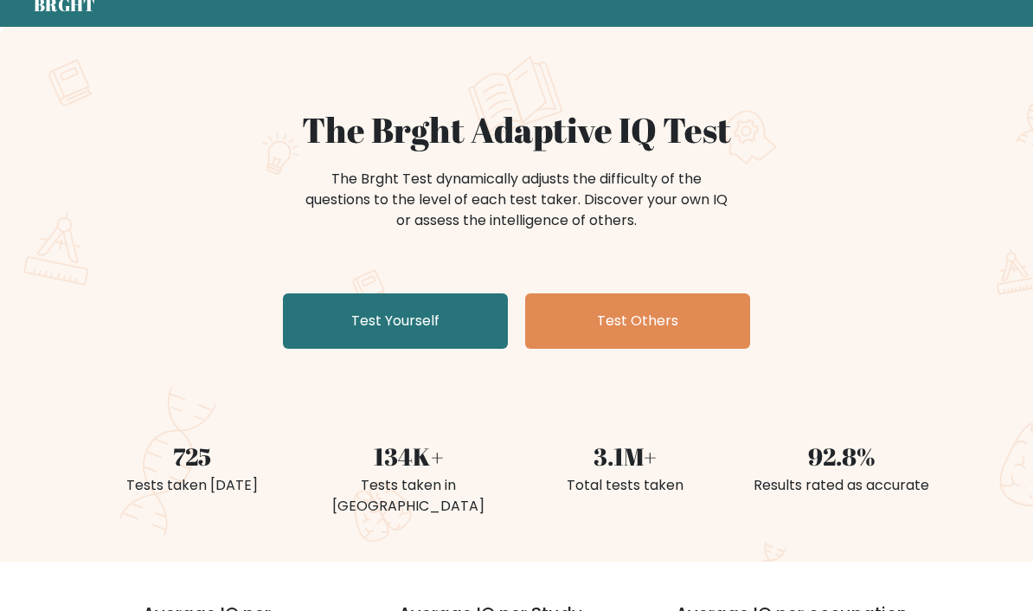
scroll to position [61, 0]
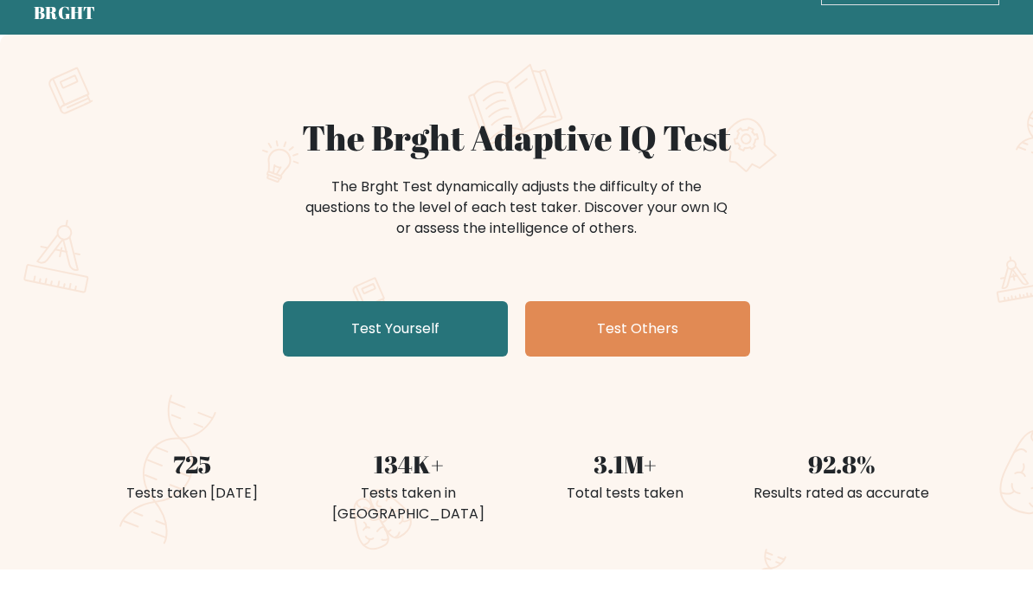
click at [701, 341] on link "Test Others" at bounding box center [637, 328] width 225 height 55
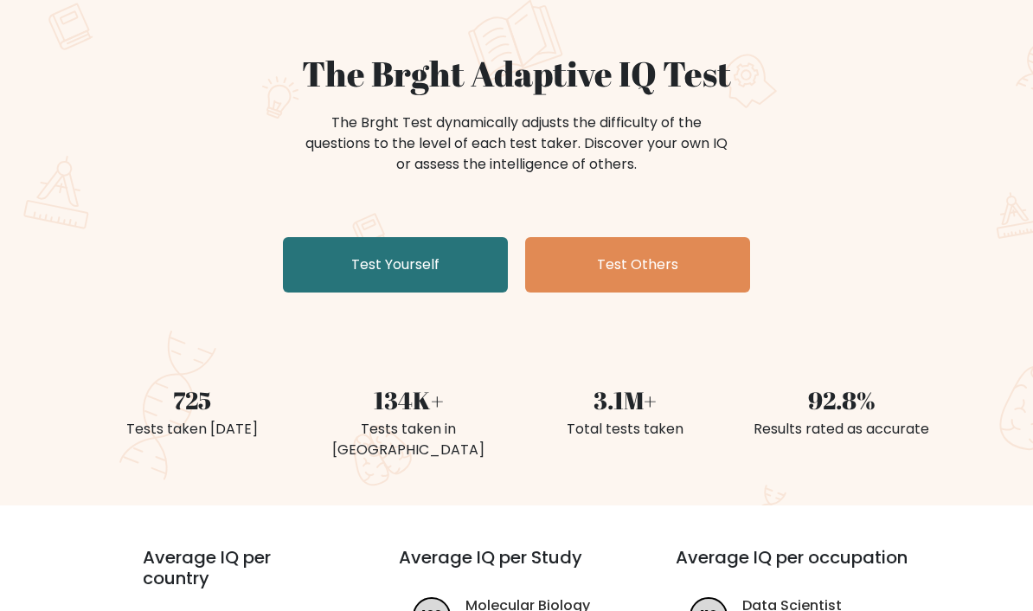
click at [316, 272] on link "Test Yourself" at bounding box center [395, 264] width 225 height 55
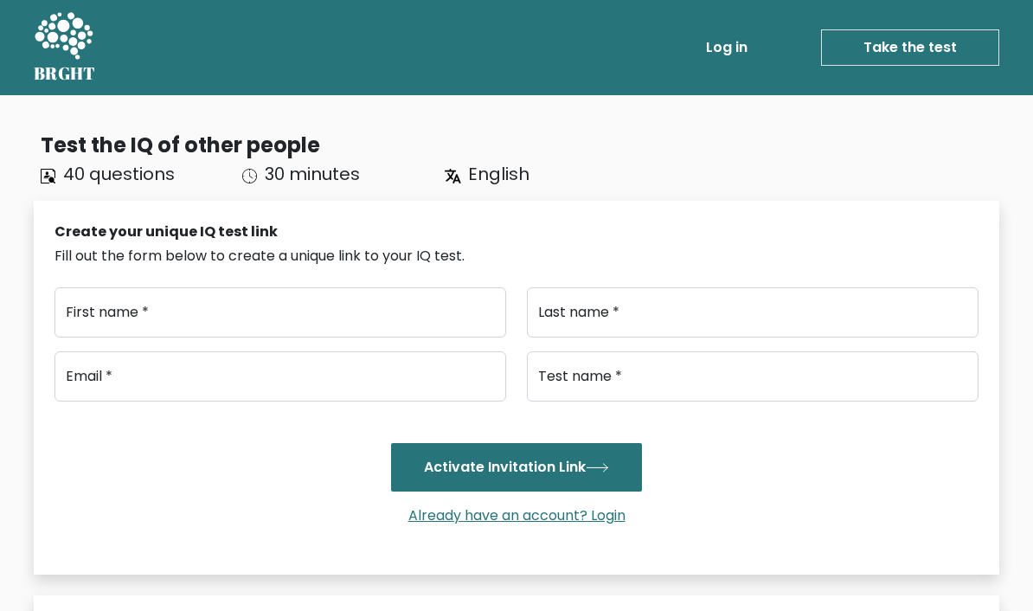
click at [73, 109] on div "Test the IQ of other people 40 questions 30 minutes English Create your unique …" at bounding box center [516, 609] width 1033 height 1029
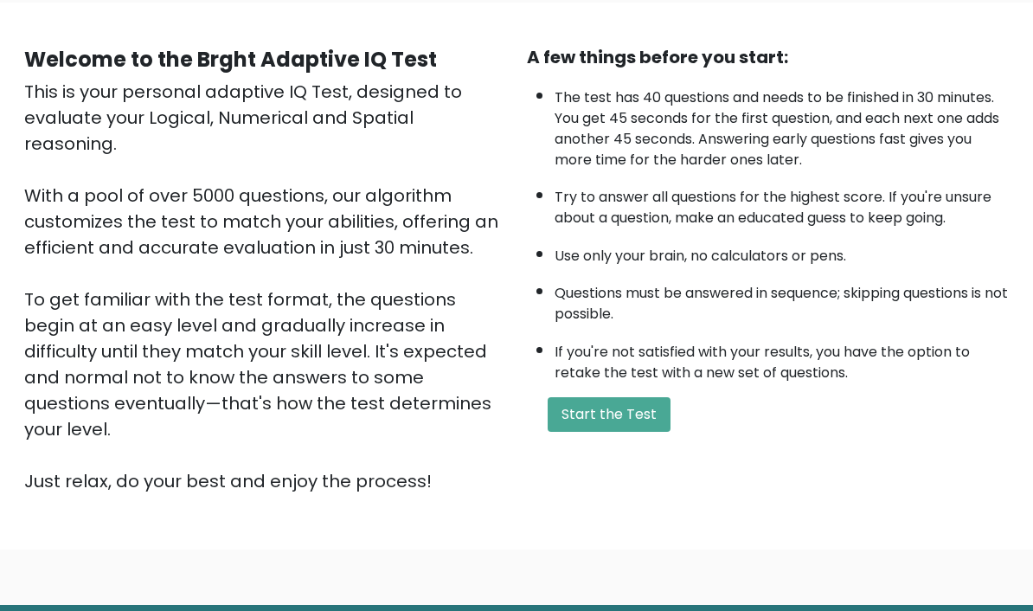
scroll to position [133, 0]
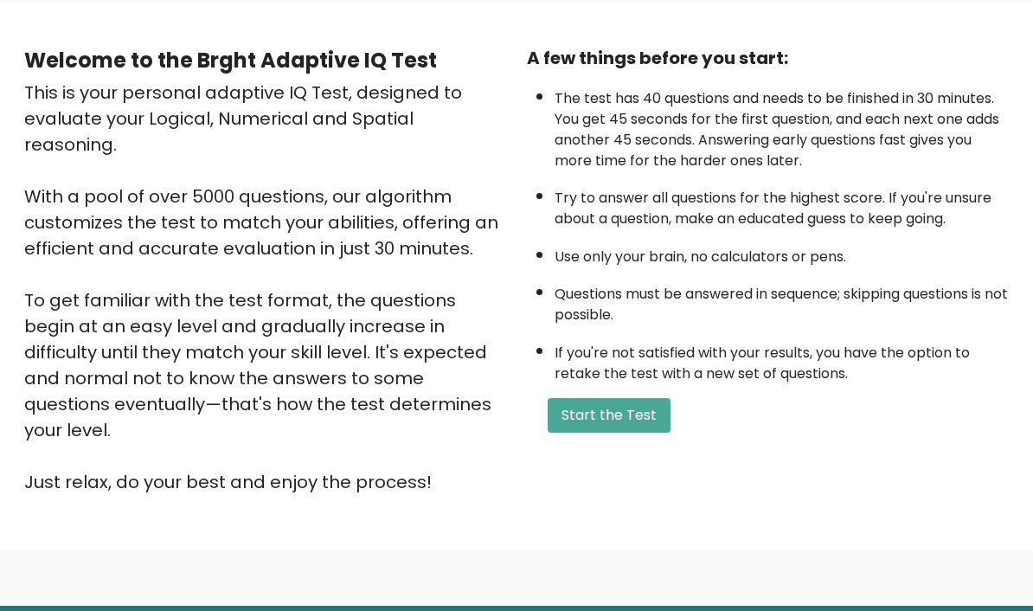
click at [653, 432] on button "Start the Test" at bounding box center [608, 415] width 123 height 35
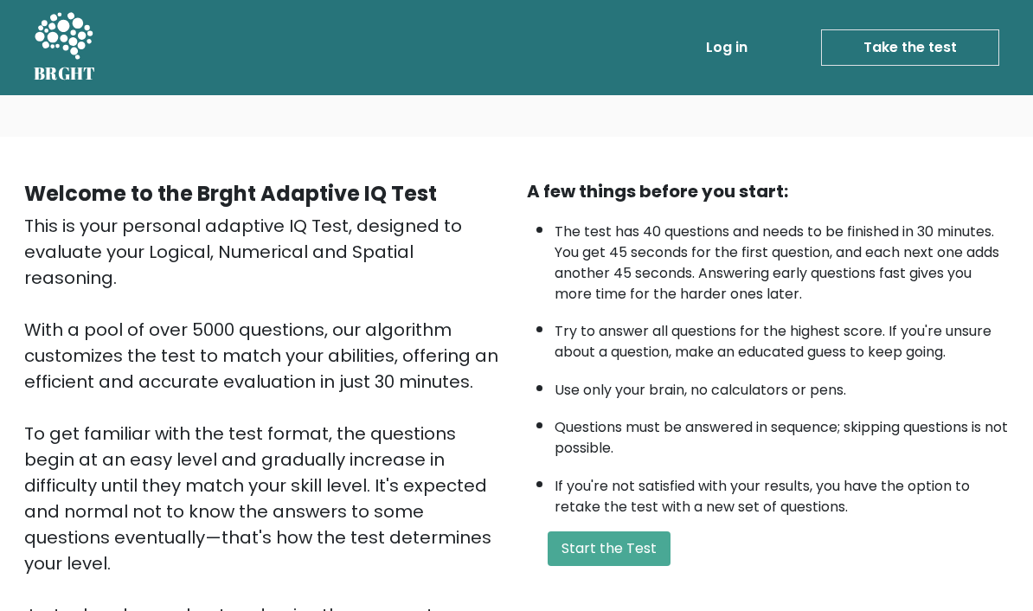
scroll to position [197, 0]
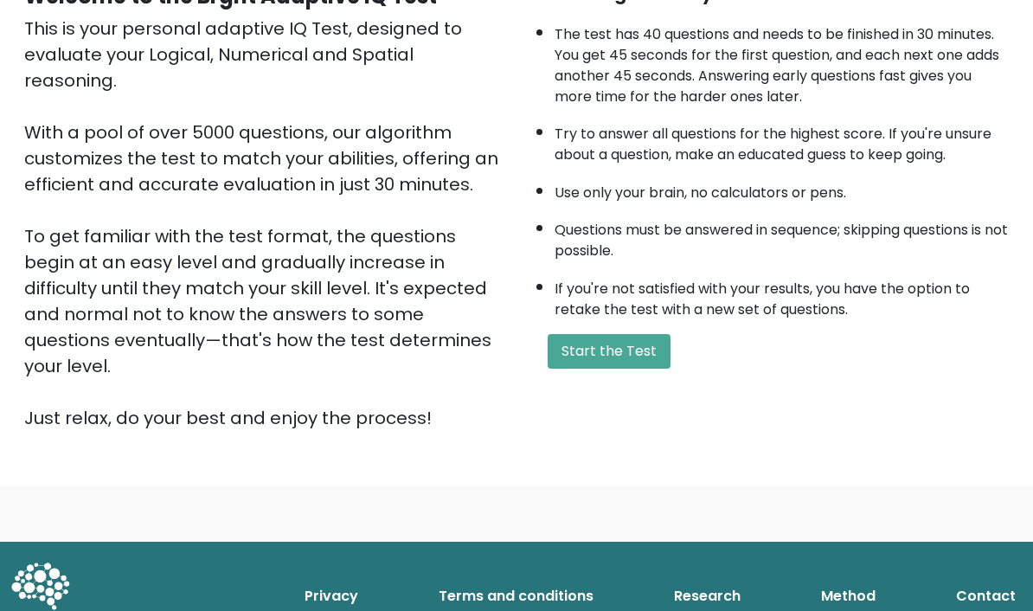
click at [652, 368] on button "Start the Test" at bounding box center [608, 351] width 123 height 35
click at [636, 368] on button "Start the Test" at bounding box center [608, 351] width 123 height 35
click at [643, 368] on button "Start the Test" at bounding box center [608, 351] width 123 height 35
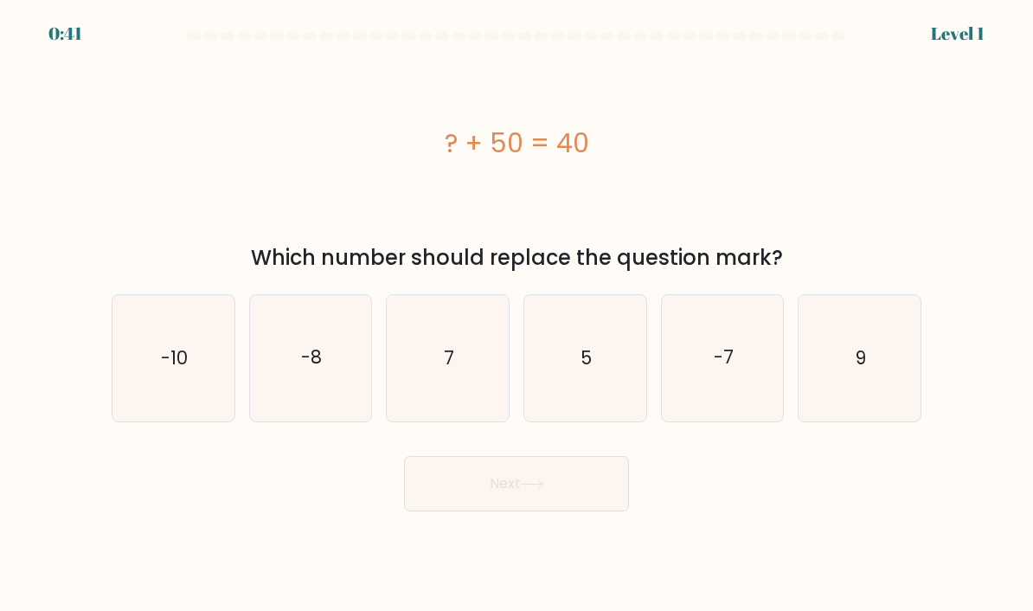
scroll to position [13, 0]
click at [182, 350] on icon "-10" at bounding box center [173, 358] width 122 height 122
click at [516, 314] on input "a. -10" at bounding box center [516, 309] width 1 height 9
radio input "true"
click at [572, 485] on button "Next" at bounding box center [516, 483] width 225 height 55
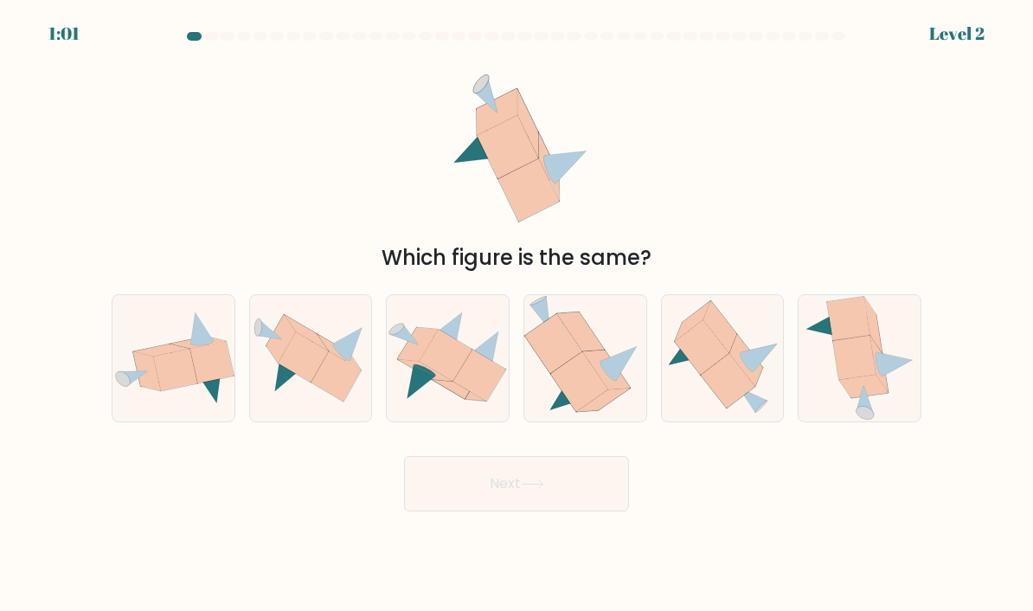
click at [323, 369] on icon at bounding box center [335, 376] width 50 height 50
click at [516, 314] on input "b." at bounding box center [516, 309] width 1 height 9
radio input "true"
click at [491, 490] on button "Next" at bounding box center [516, 483] width 225 height 55
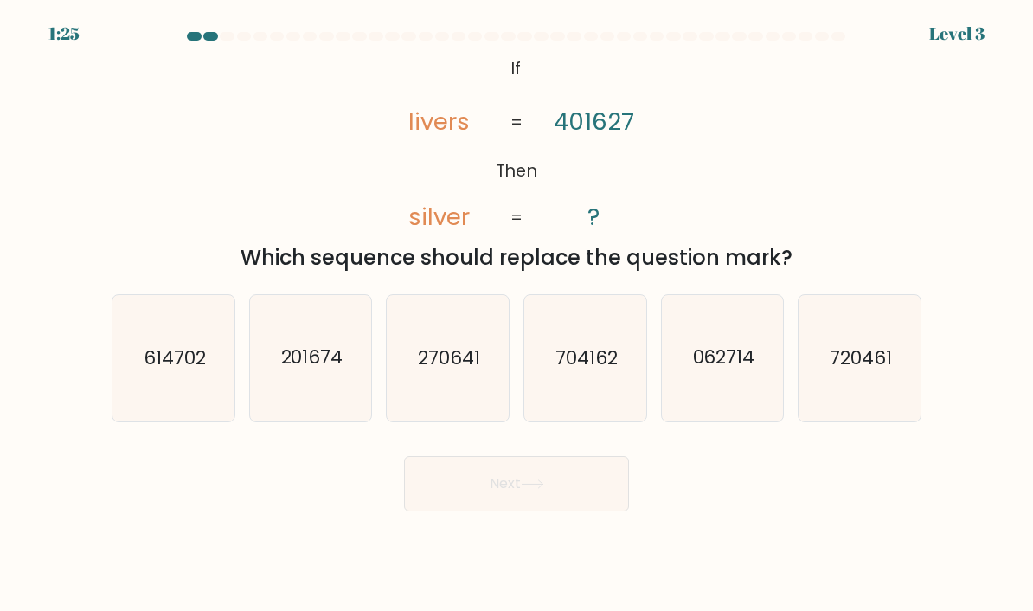
click at [608, 384] on icon "704162" at bounding box center [585, 358] width 122 height 122
click at [517, 314] on input "d. 704162" at bounding box center [516, 309] width 1 height 9
radio input "true"
click at [572, 473] on button "Next" at bounding box center [516, 483] width 225 height 55
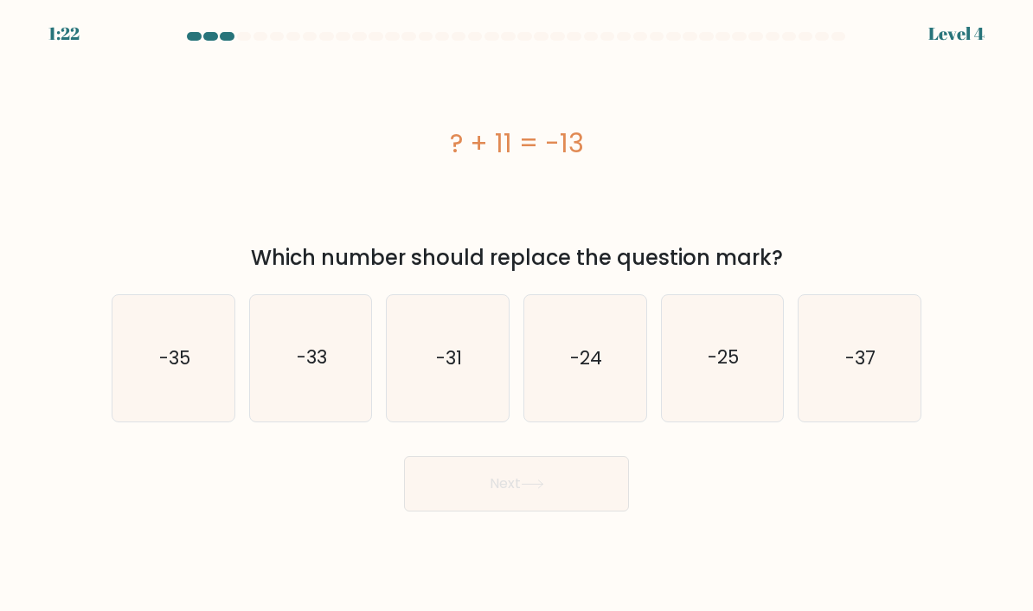
click at [619, 392] on icon "-24" at bounding box center [585, 358] width 122 height 122
click at [517, 314] on input "d. -24" at bounding box center [516, 309] width 1 height 9
radio input "true"
click at [581, 503] on button "Next" at bounding box center [516, 483] width 225 height 55
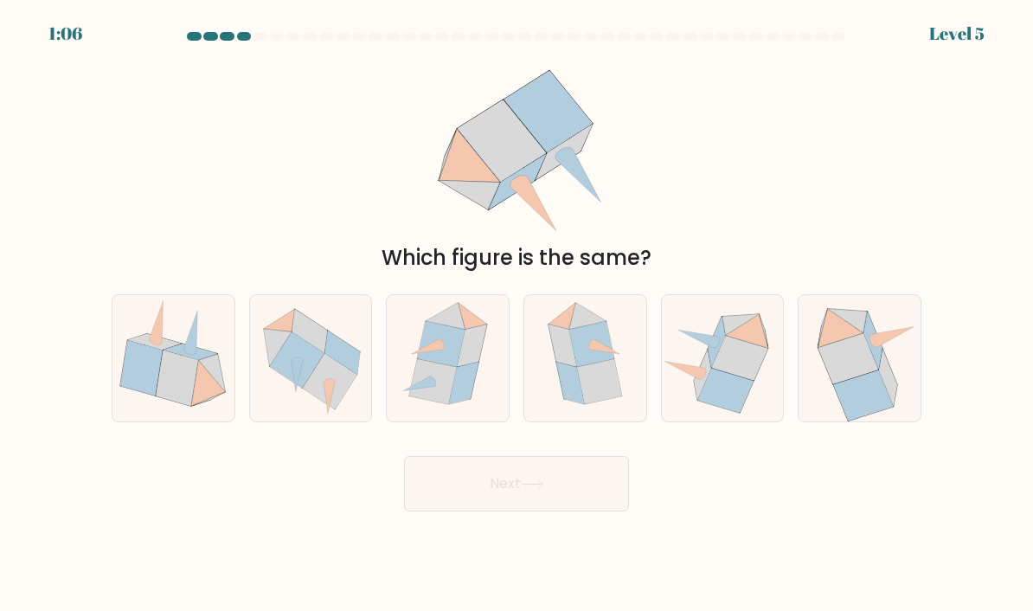
click at [776, 379] on icon at bounding box center [723, 358] width 122 height 112
click at [517, 314] on input "e." at bounding box center [516, 309] width 1 height 9
radio input "true"
click at [762, 396] on icon at bounding box center [722, 358] width 120 height 110
click at [517, 314] on input "e." at bounding box center [516, 309] width 1 height 9
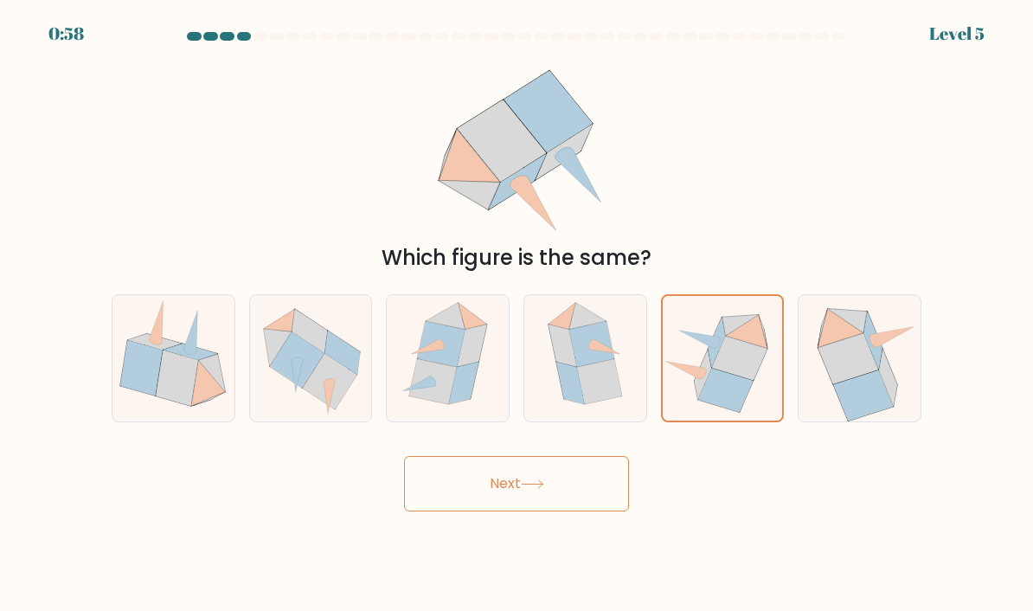
click at [897, 409] on icon at bounding box center [859, 358] width 115 height 126
click at [517, 314] on input "f." at bounding box center [516, 309] width 1 height 9
radio input "true"
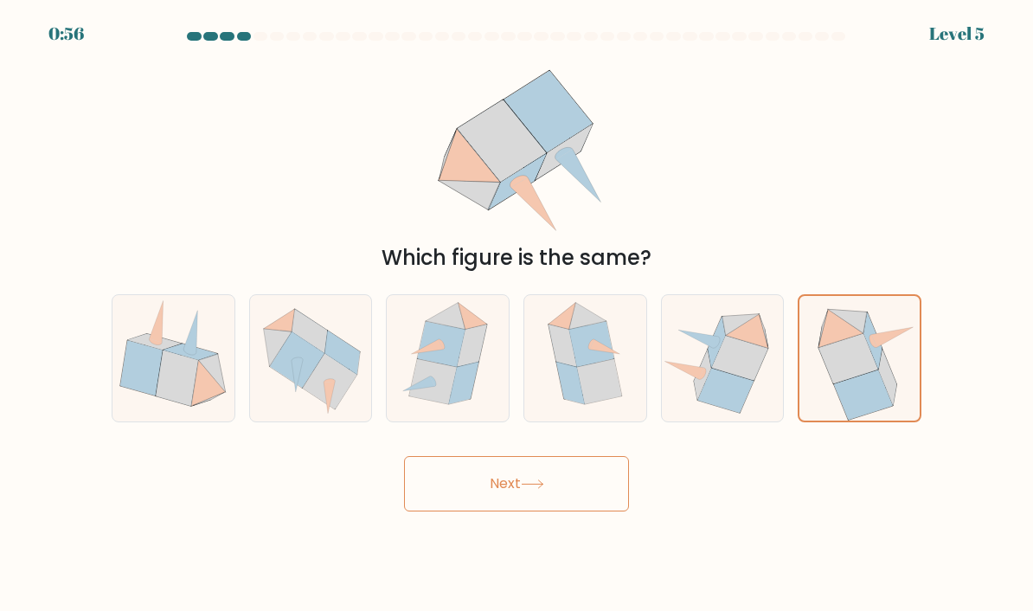
click at [489, 407] on icon at bounding box center [447, 358] width 109 height 126
click at [516, 314] on input "c." at bounding box center [516, 309] width 1 height 9
radio input "true"
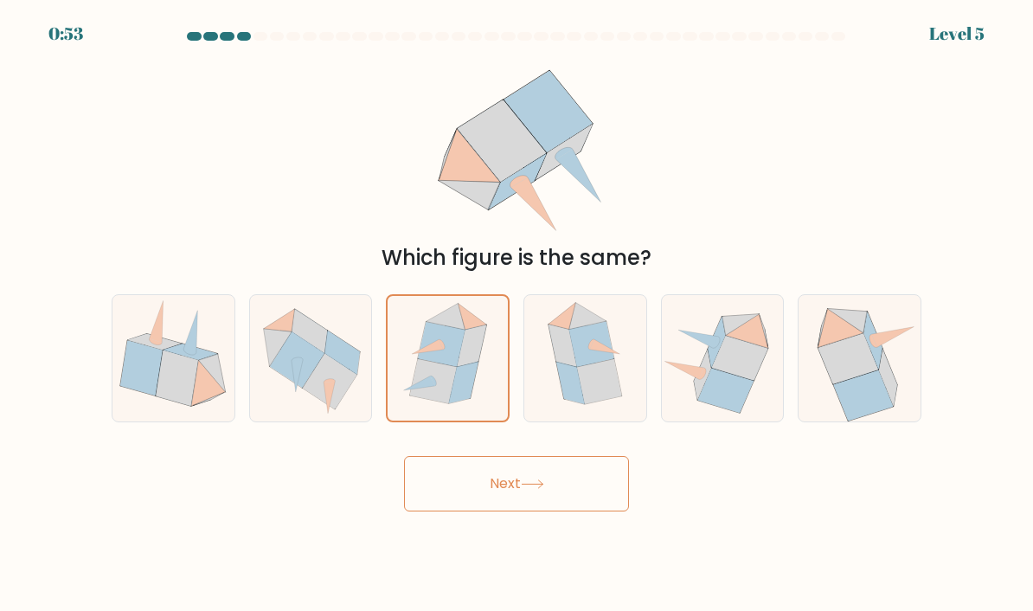
click at [582, 489] on button "Next" at bounding box center [516, 483] width 225 height 55
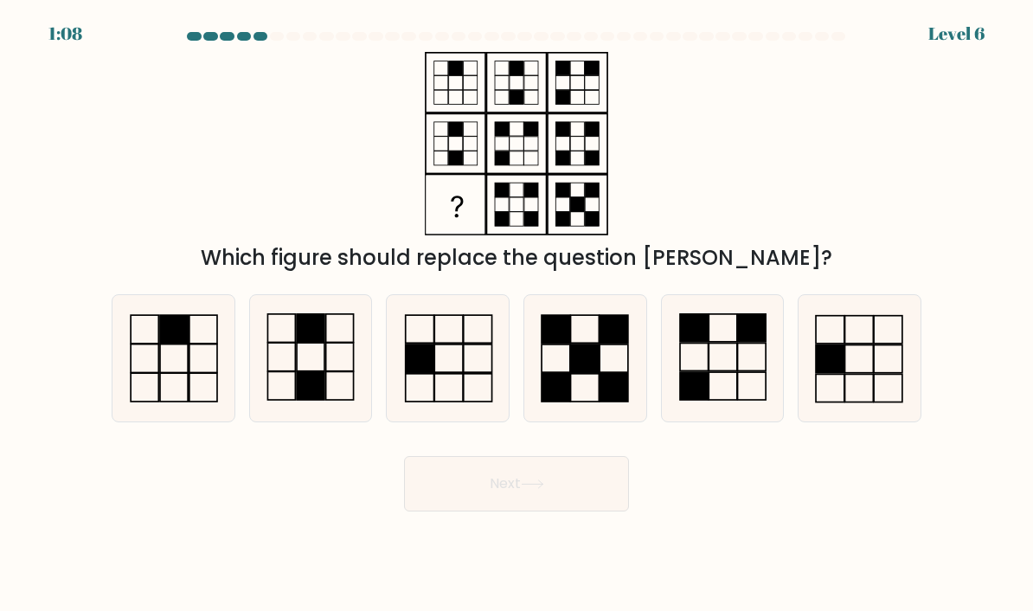
click at [763, 374] on icon at bounding box center [723, 358] width 122 height 122
click at [517, 314] on input "e." at bounding box center [516, 309] width 1 height 9
radio input "true"
click at [591, 484] on button "Next" at bounding box center [516, 483] width 225 height 55
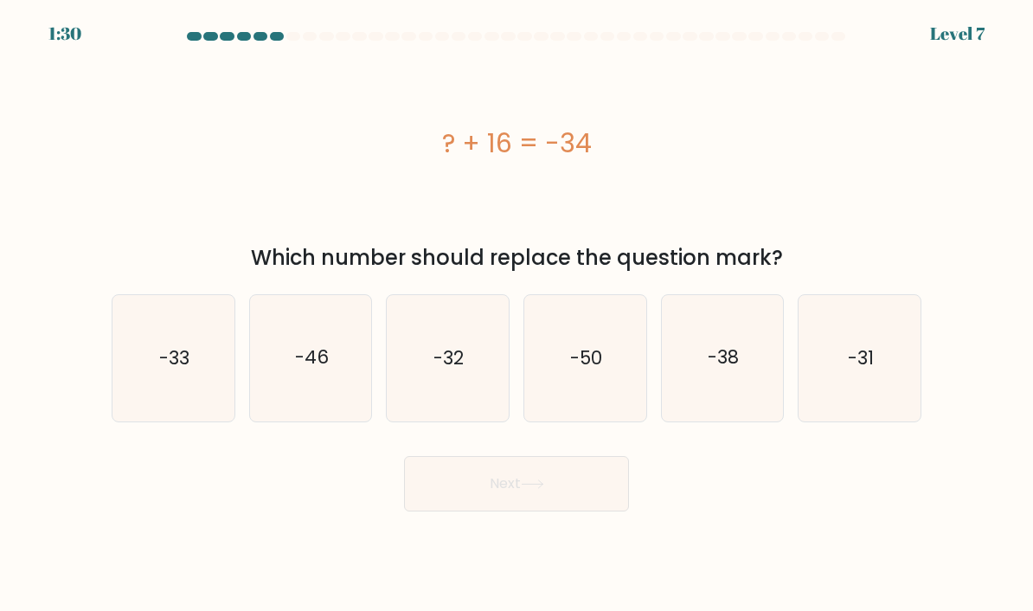
click at [622, 383] on icon "-50" at bounding box center [585, 358] width 122 height 122
click at [517, 314] on input "d. -50" at bounding box center [516, 309] width 1 height 9
radio input "true"
click at [557, 470] on button "Next" at bounding box center [516, 483] width 225 height 55
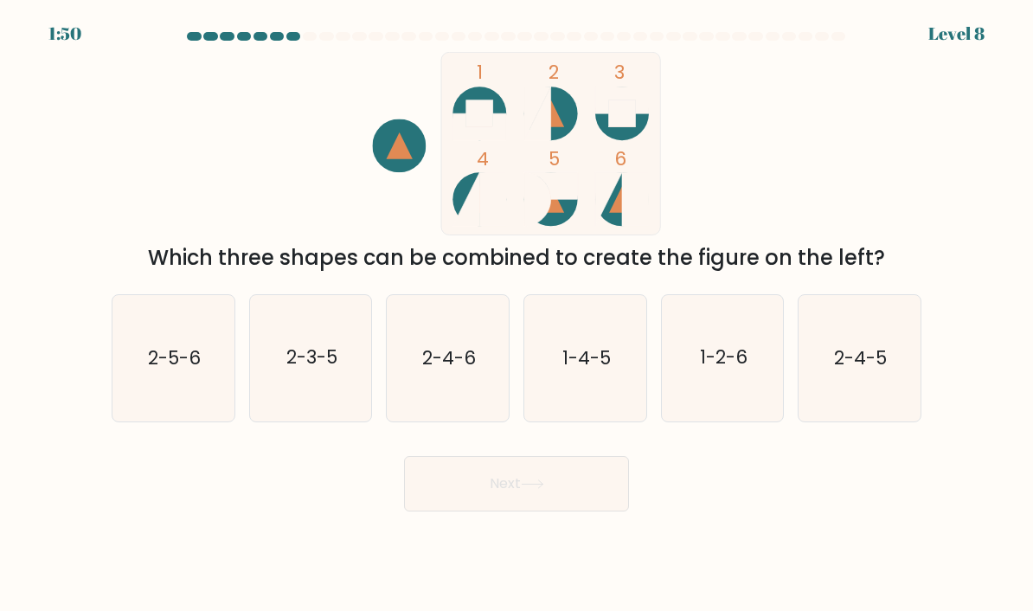
click at [443, 354] on text "2-4-6" at bounding box center [449, 357] width 54 height 25
click at [516, 314] on input "c. 2-4-6" at bounding box center [516, 309] width 1 height 9
radio input "true"
click at [578, 493] on button "Next" at bounding box center [516, 483] width 225 height 55
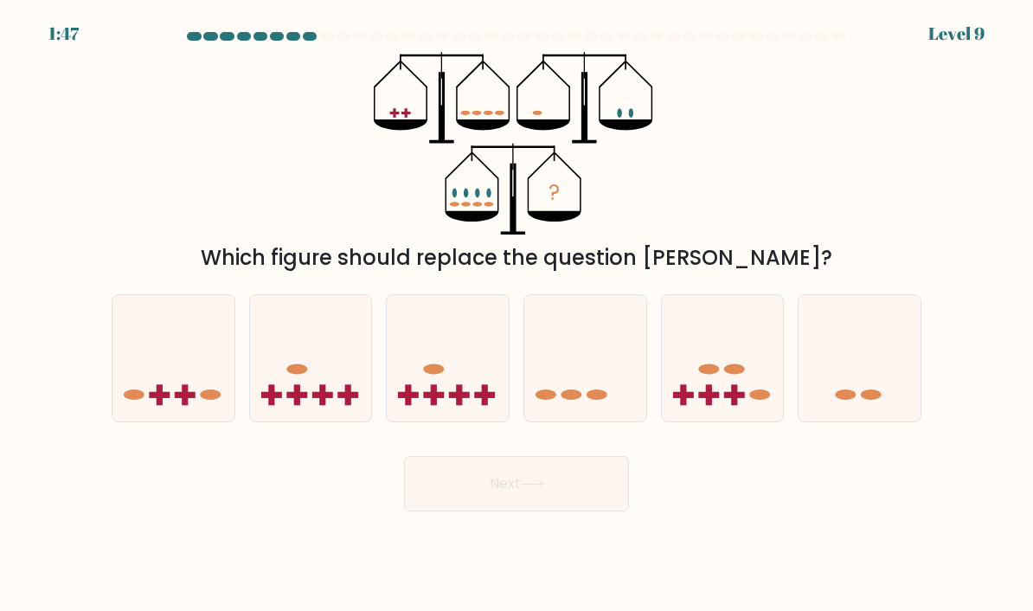
click at [162, 390] on rect at bounding box center [160, 394] width 6 height 21
click at [516, 314] on input "a." at bounding box center [516, 309] width 1 height 9
radio input "true"
click at [602, 477] on button "Next" at bounding box center [516, 483] width 225 height 55
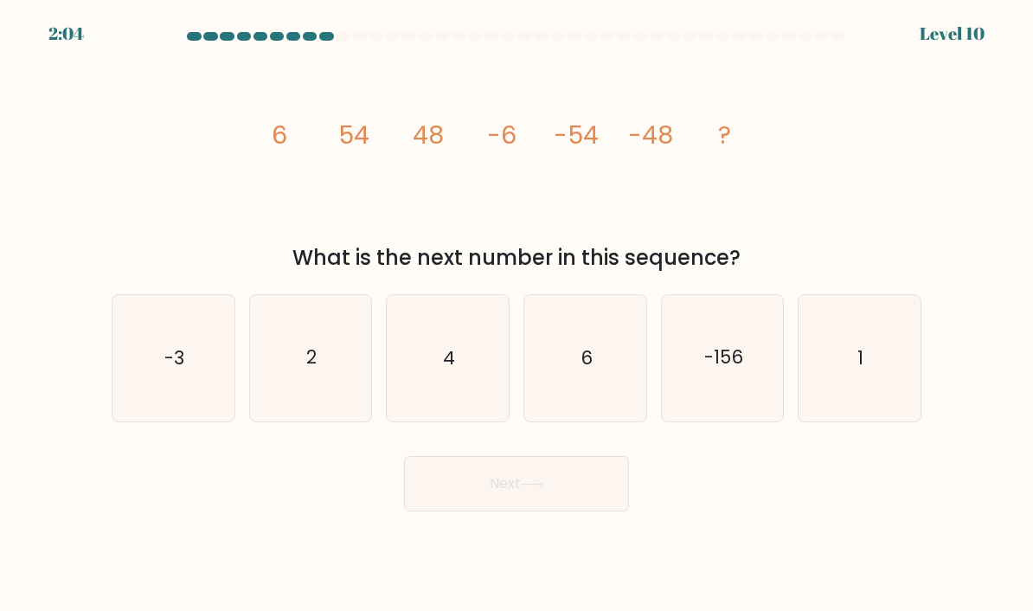
click at [599, 393] on icon "6" at bounding box center [585, 358] width 122 height 122
click at [517, 314] on input "d. 6" at bounding box center [516, 309] width 1 height 9
radio input "true"
click at [595, 492] on button "Next" at bounding box center [516, 483] width 225 height 55
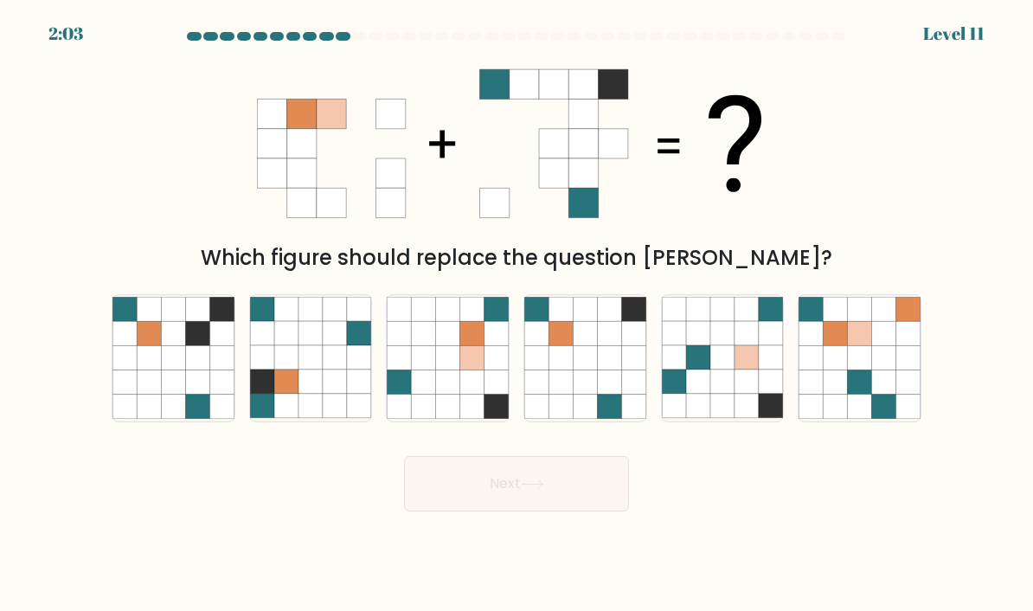
click at [885, 385] on icon at bounding box center [884, 382] width 24 height 24
click at [517, 314] on input "f." at bounding box center [516, 309] width 1 height 9
radio input "true"
click at [495, 393] on icon at bounding box center [496, 382] width 24 height 24
click at [516, 314] on input "c." at bounding box center [516, 309] width 1 height 9
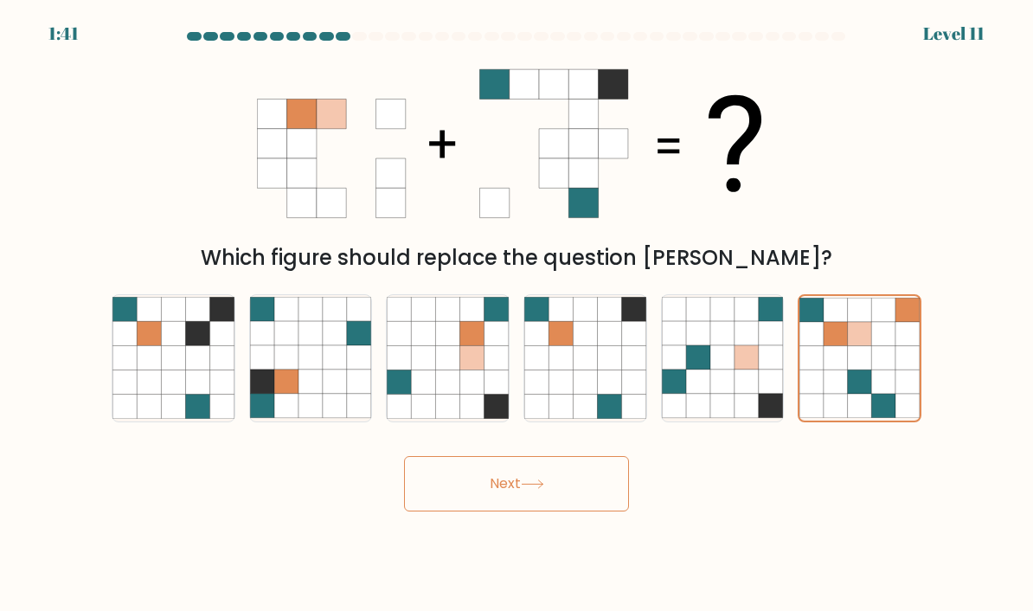
radio input "true"
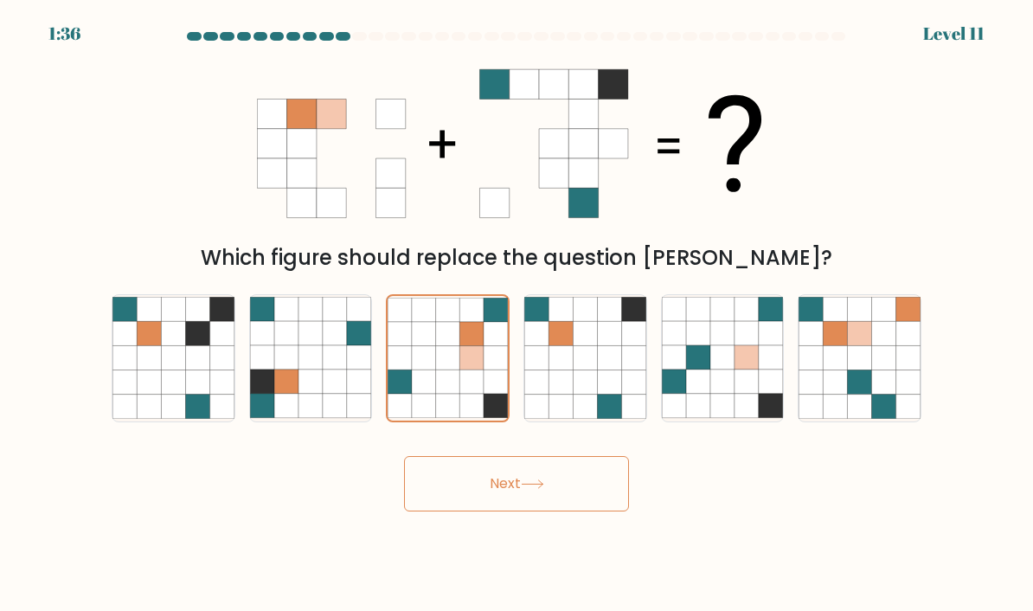
click at [588, 489] on button "Next" at bounding box center [516, 483] width 225 height 55
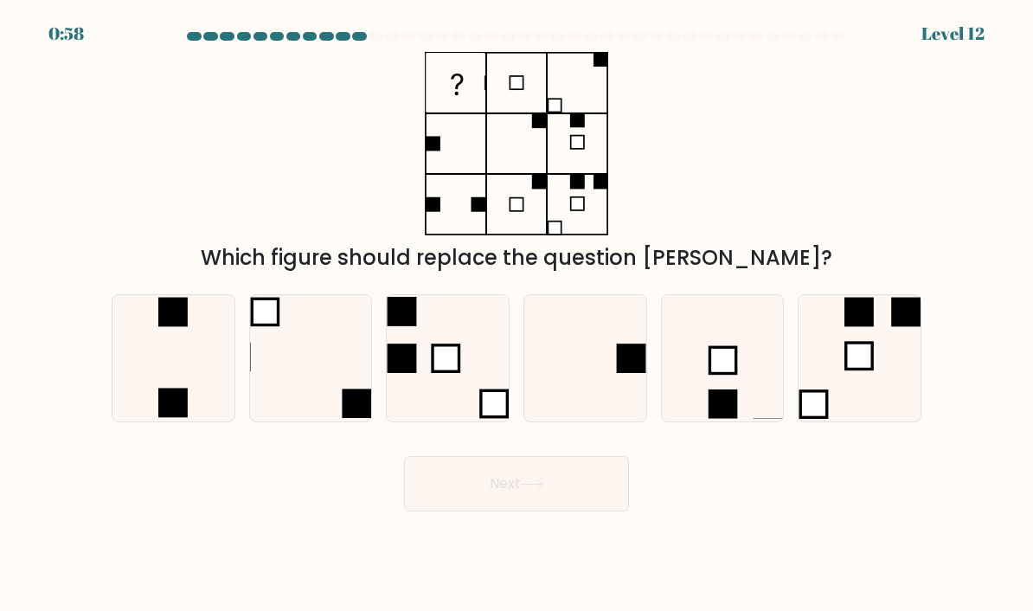
click at [629, 388] on icon at bounding box center [585, 358] width 122 height 122
click at [517, 314] on input "d." at bounding box center [516, 309] width 1 height 9
radio input "true"
click at [591, 480] on button "Next" at bounding box center [516, 483] width 225 height 55
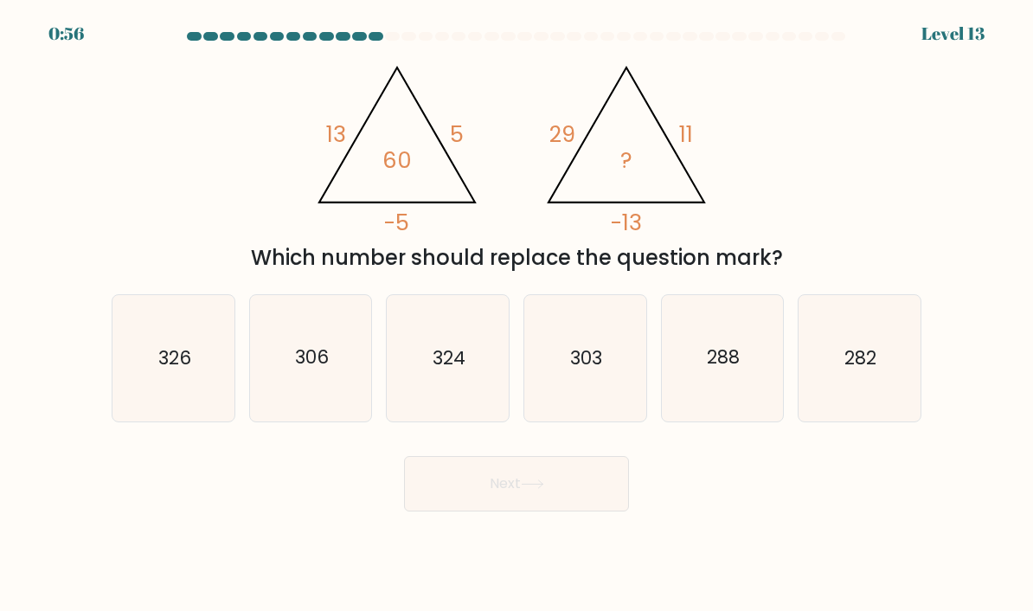
scroll to position [42, 0]
click at [355, 355] on icon "306" at bounding box center [311, 358] width 122 height 122
click at [516, 314] on input "b. 306" at bounding box center [516, 309] width 1 height 9
radio input "true"
click at [144, 353] on icon "326" at bounding box center [173, 358] width 122 height 122
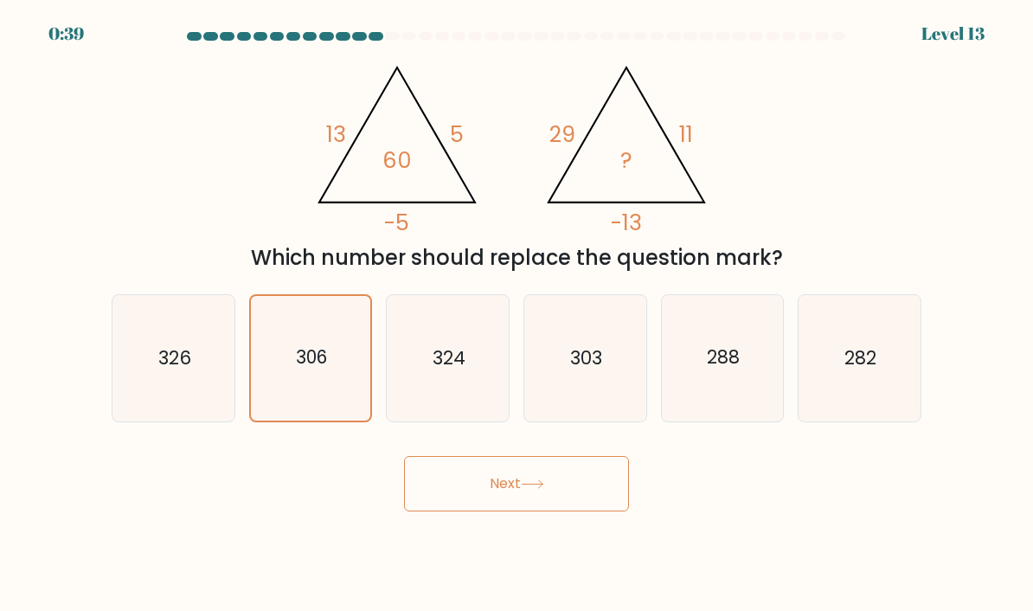
click at [516, 314] on input "a. 326" at bounding box center [516, 309] width 1 height 9
radio input "true"
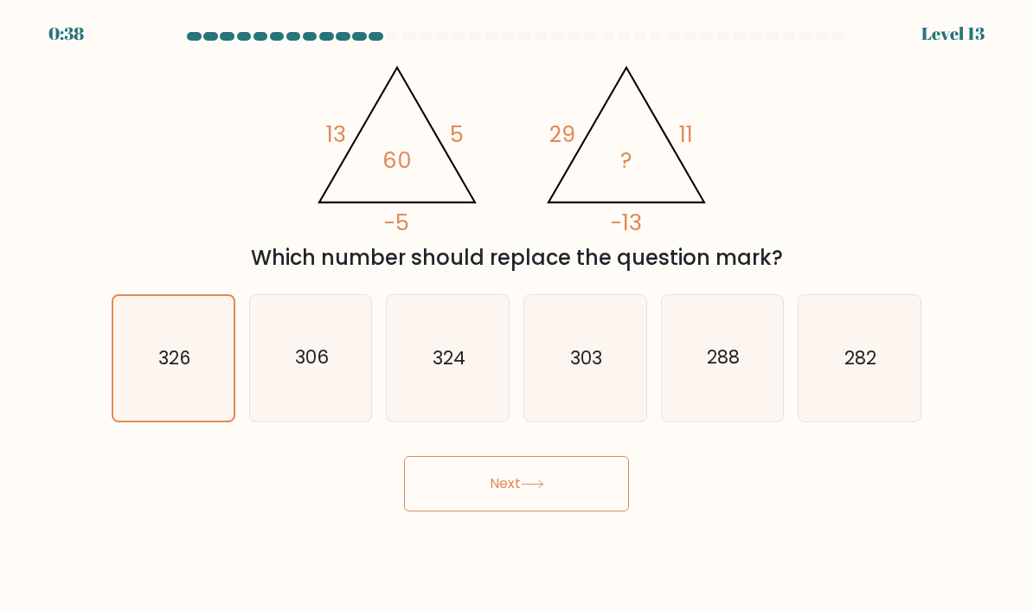
click at [356, 355] on icon "306" at bounding box center [311, 358] width 122 height 122
click at [516, 314] on input "b. 306" at bounding box center [516, 309] width 1 height 9
radio input "true"
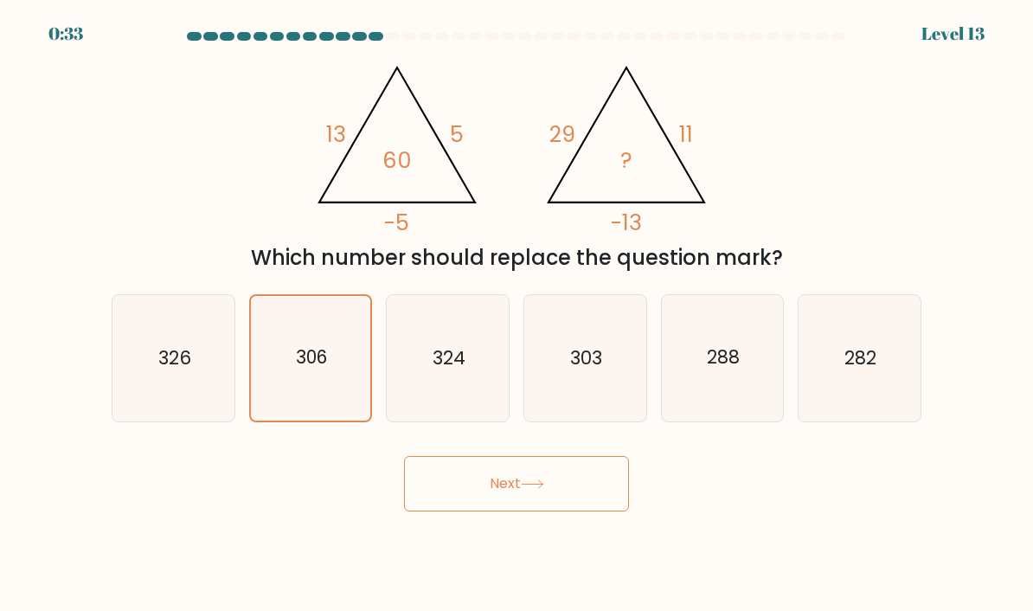
click at [572, 456] on button "Next" at bounding box center [516, 483] width 225 height 55
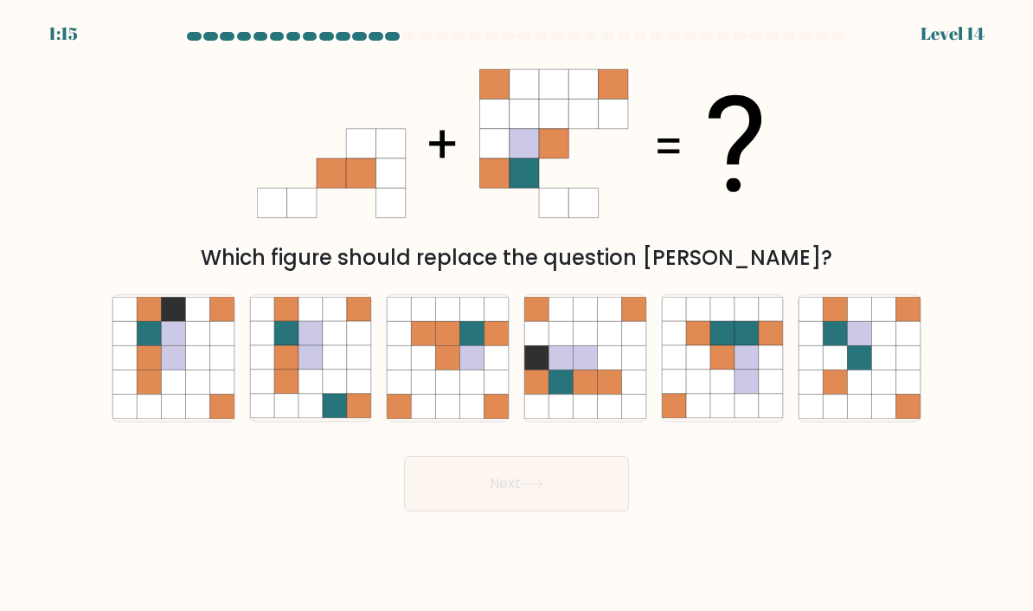
scroll to position [0, 0]
click at [873, 370] on icon at bounding box center [884, 358] width 24 height 24
click at [517, 314] on input "f." at bounding box center [516, 309] width 1 height 9
radio input "true"
click at [502, 419] on icon at bounding box center [496, 406] width 24 height 24
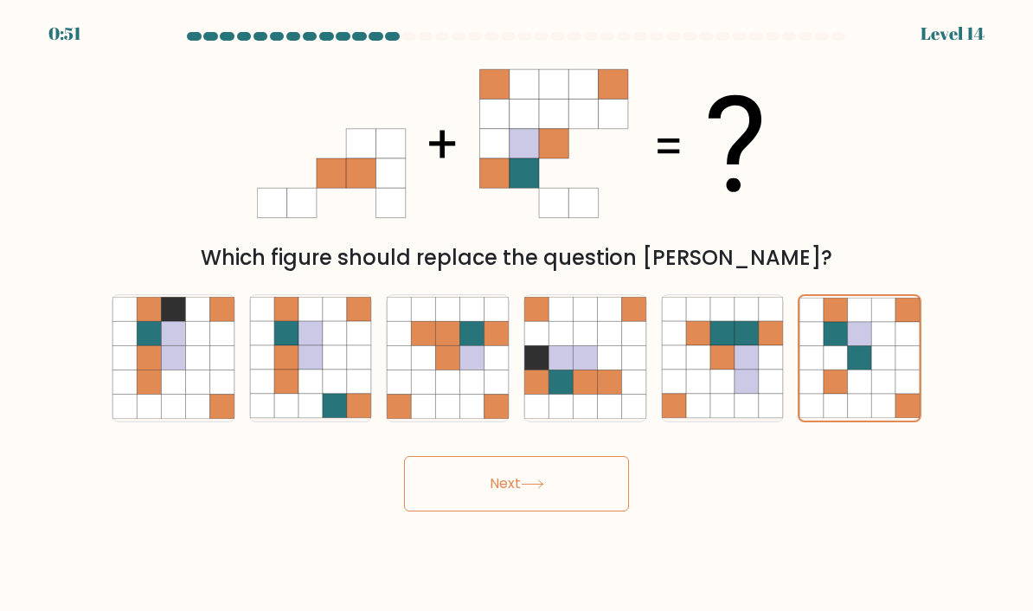
click at [516, 314] on input "c." at bounding box center [516, 309] width 1 height 9
radio input "true"
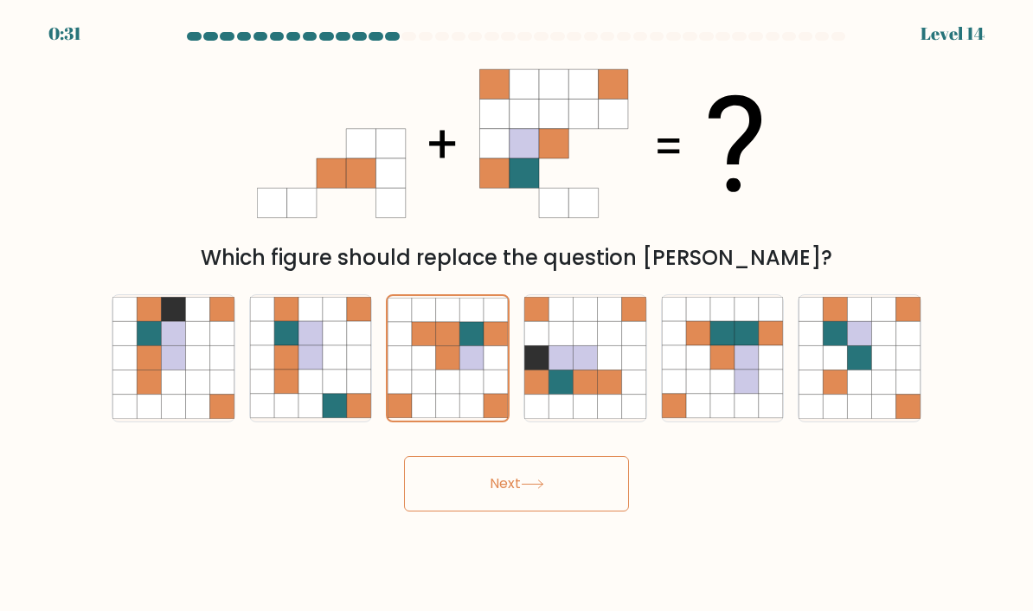
click at [886, 370] on icon at bounding box center [884, 358] width 24 height 24
click at [517, 314] on input "f." at bounding box center [516, 309] width 1 height 9
radio input "true"
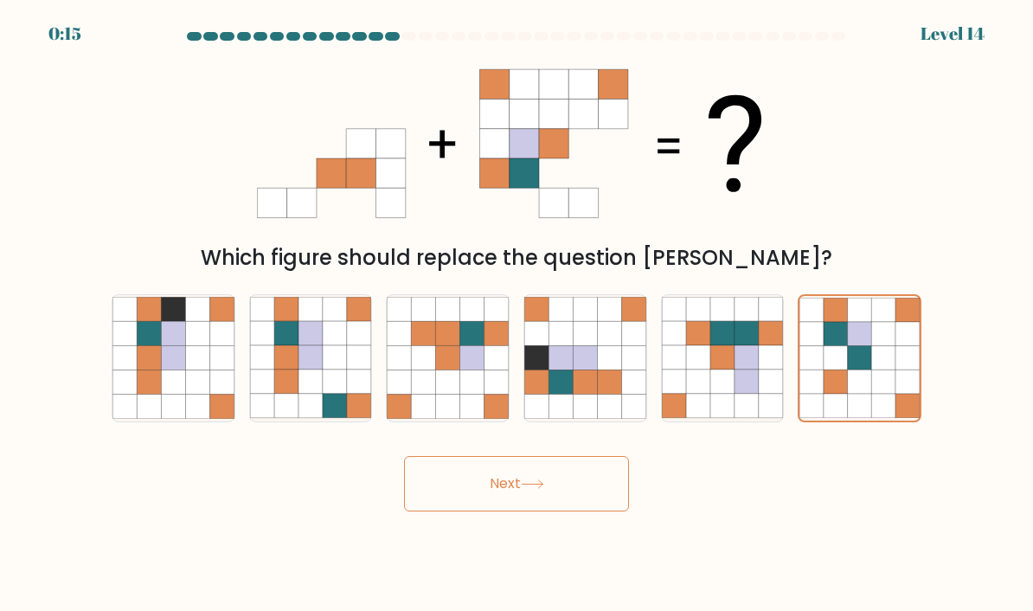
click at [572, 506] on button "Next" at bounding box center [516, 483] width 225 height 55
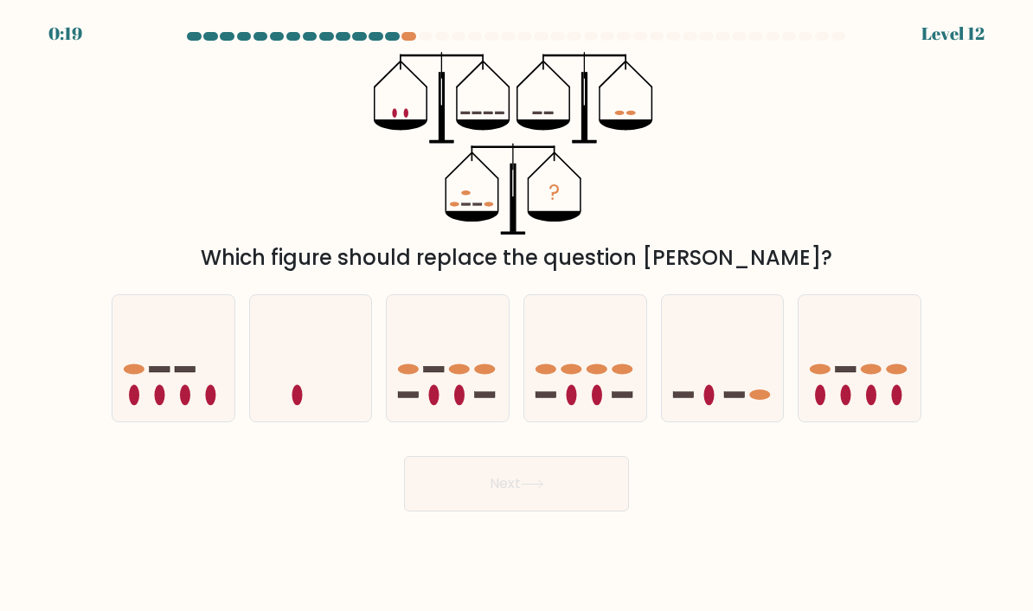
click at [720, 385] on icon at bounding box center [723, 358] width 122 height 101
click at [517, 314] on input "e." at bounding box center [516, 309] width 1 height 9
radio input "true"
click at [581, 500] on button "Next" at bounding box center [516, 483] width 225 height 55
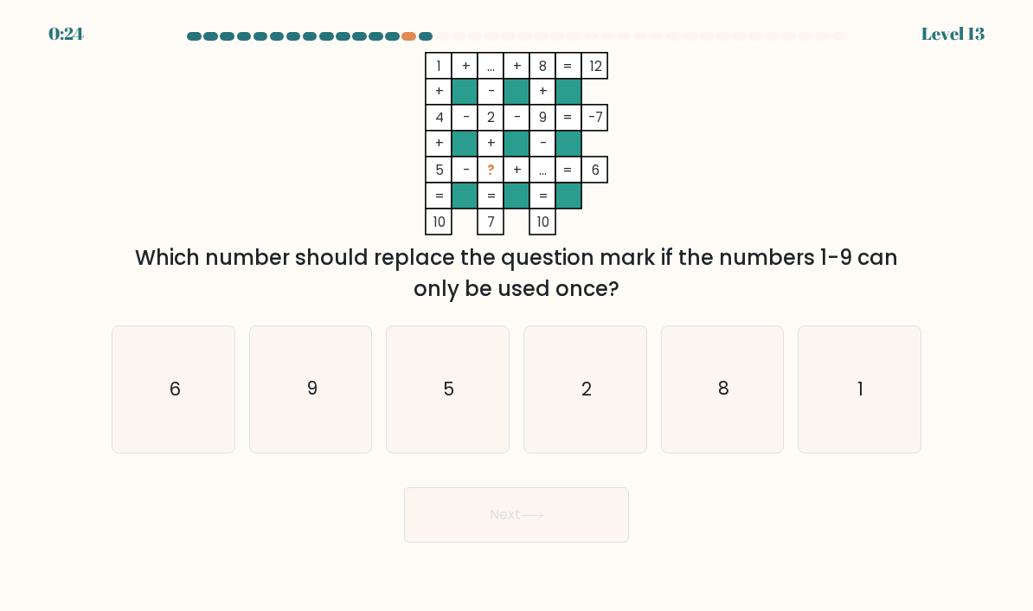
click at [174, 399] on text "6" at bounding box center [175, 388] width 12 height 25
click at [516, 314] on input "a. 6" at bounding box center [516, 309] width 1 height 9
radio input "true"
click at [604, 532] on button "Next" at bounding box center [516, 514] width 225 height 55
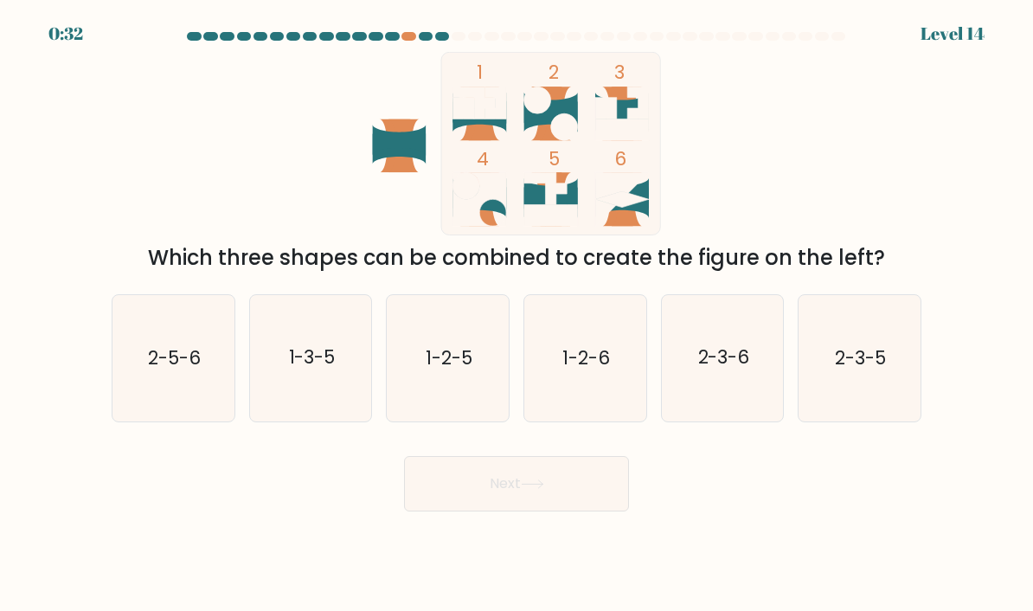
click at [414, 41] on div at bounding box center [516, 40] width 830 height 16
click at [410, 35] on div at bounding box center [408, 36] width 15 height 9
click at [613, 397] on icon "1-2-6" at bounding box center [585, 358] width 122 height 122
click at [517, 314] on input "d. 1-2-6" at bounding box center [516, 309] width 1 height 9
radio input "true"
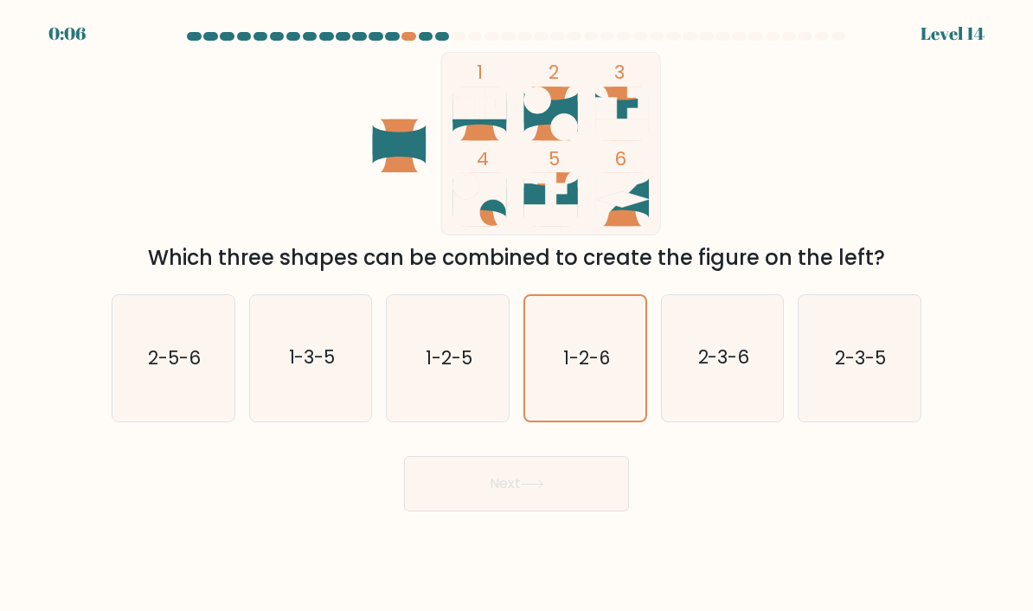
click at [536, 489] on icon at bounding box center [532, 484] width 23 height 10
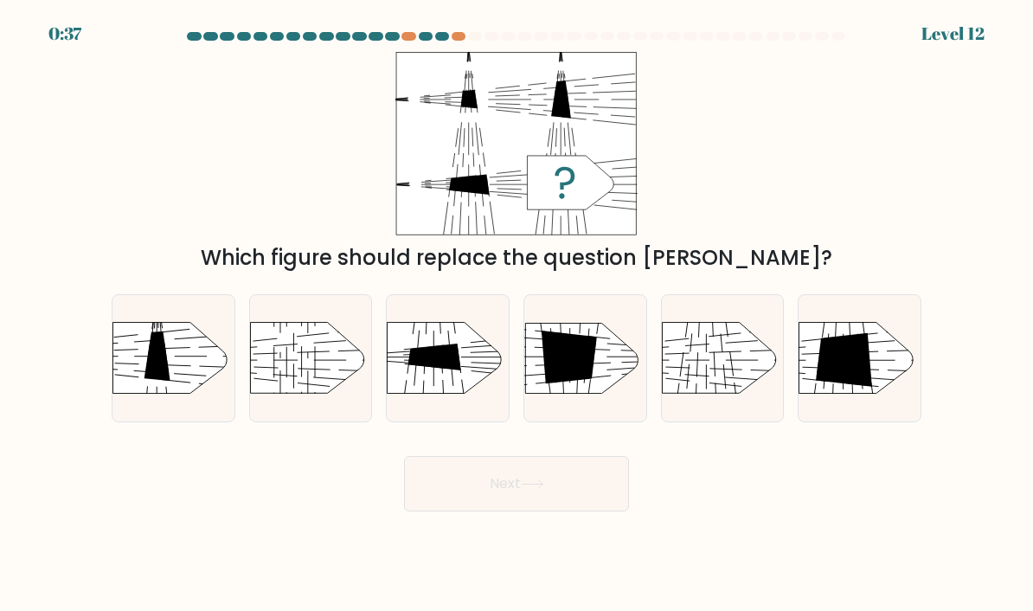
click at [170, 422] on div at bounding box center [174, 358] width 124 height 128
click at [516, 314] on input "a." at bounding box center [516, 309] width 1 height 9
radio input "true"
click at [439, 511] on button "Next" at bounding box center [516, 483] width 225 height 55
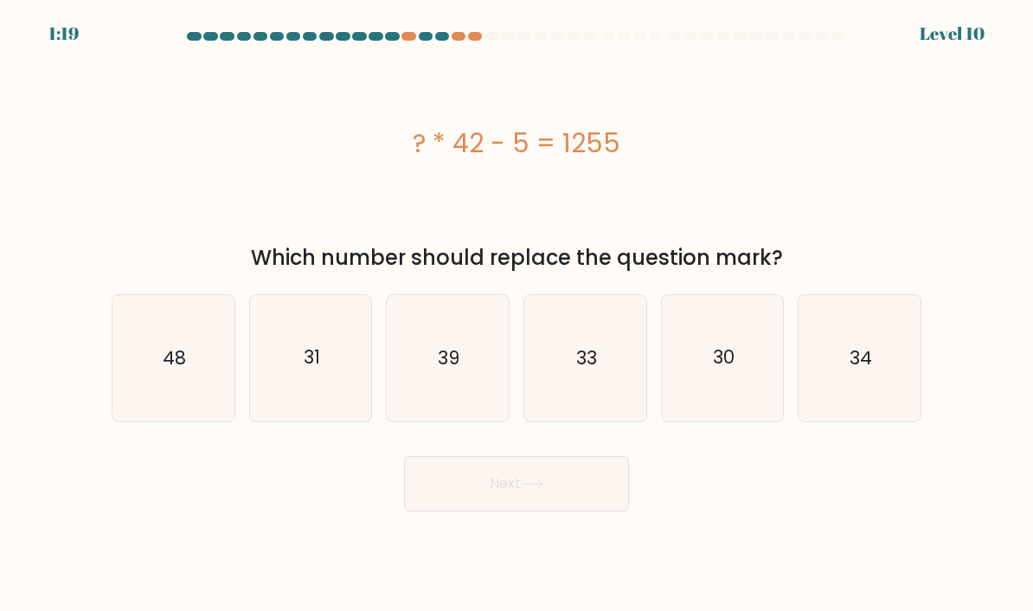
click at [453, 370] on text "39" at bounding box center [449, 357] width 22 height 25
click at [516, 314] on input "c. 39" at bounding box center [516, 309] width 1 height 9
radio input "true"
click at [506, 489] on button "Next" at bounding box center [516, 483] width 225 height 55
click at [587, 395] on icon "33" at bounding box center [585, 358] width 122 height 122
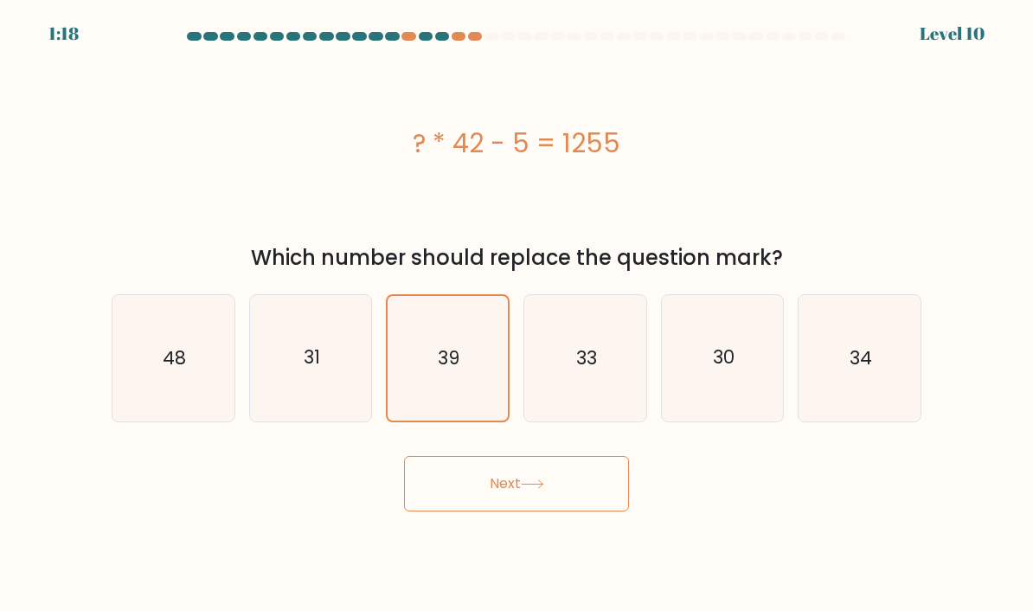
click at [517, 314] on input "d. 33" at bounding box center [516, 309] width 1 height 9
radio input "true"
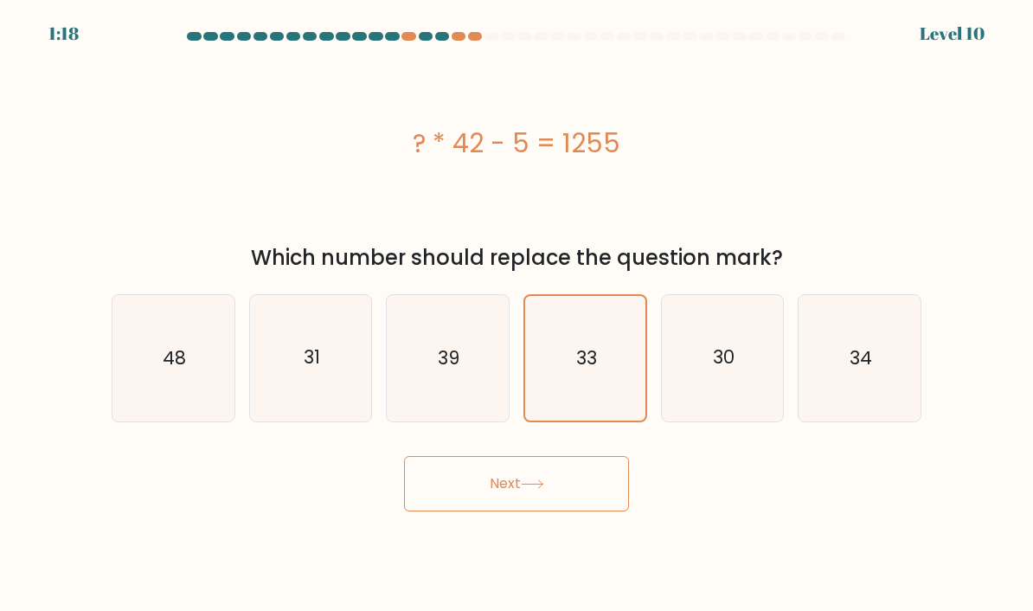
click at [566, 476] on button "Next" at bounding box center [516, 483] width 225 height 55
click at [572, 496] on button "Next" at bounding box center [516, 483] width 225 height 55
click at [518, 501] on button "Next" at bounding box center [516, 483] width 225 height 55
click at [553, 511] on button "Next" at bounding box center [516, 483] width 225 height 55
click at [571, 505] on button "Next" at bounding box center [516, 483] width 225 height 55
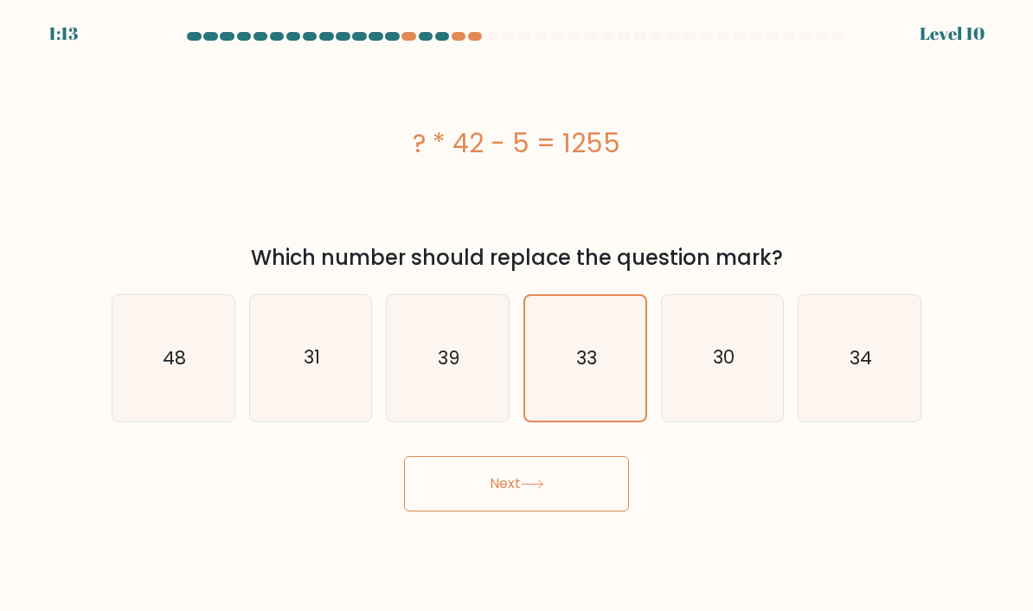
click at [570, 504] on button "Next" at bounding box center [516, 483] width 225 height 55
click at [562, 511] on button "Next" at bounding box center [516, 483] width 225 height 55
click at [575, 506] on button "Next" at bounding box center [516, 483] width 225 height 55
click at [544, 489] on icon at bounding box center [532, 484] width 23 height 10
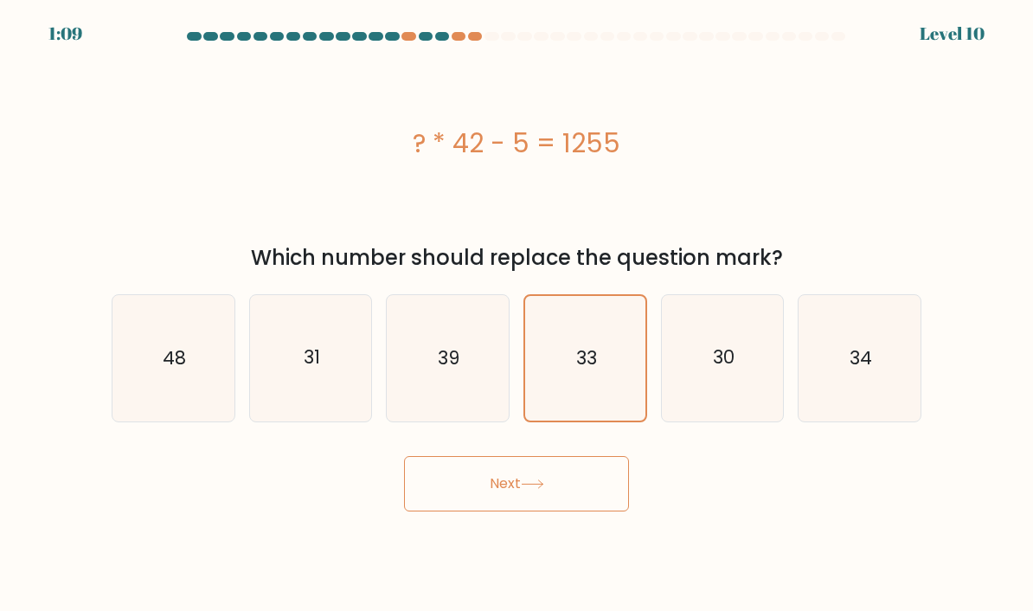
click at [549, 509] on button "Next" at bounding box center [516, 483] width 225 height 55
click at [548, 509] on button "Next" at bounding box center [516, 483] width 225 height 55
click at [557, 502] on button "Next" at bounding box center [516, 483] width 225 height 55
click at [556, 502] on button "Next" at bounding box center [516, 483] width 225 height 55
click at [566, 502] on button "Next" at bounding box center [516, 483] width 225 height 55
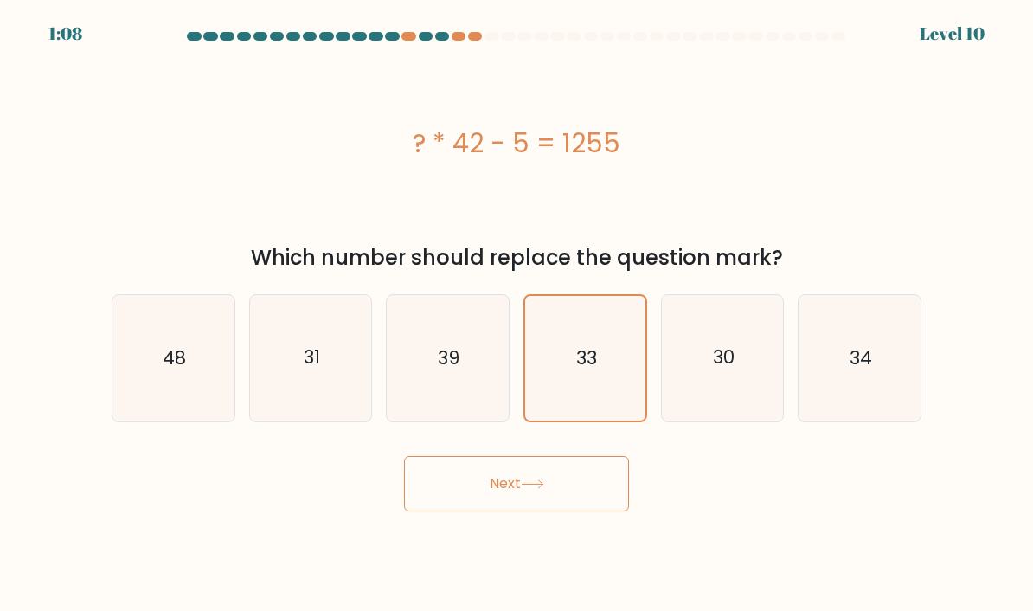
click at [566, 502] on button "Next" at bounding box center [516, 483] width 225 height 55
click at [571, 496] on button "Next" at bounding box center [516, 483] width 225 height 55
click at [570, 496] on button "Next" at bounding box center [516, 483] width 225 height 55
click at [502, 491] on button "Next" at bounding box center [516, 483] width 225 height 55
click at [476, 407] on icon "39" at bounding box center [448, 358] width 122 height 122
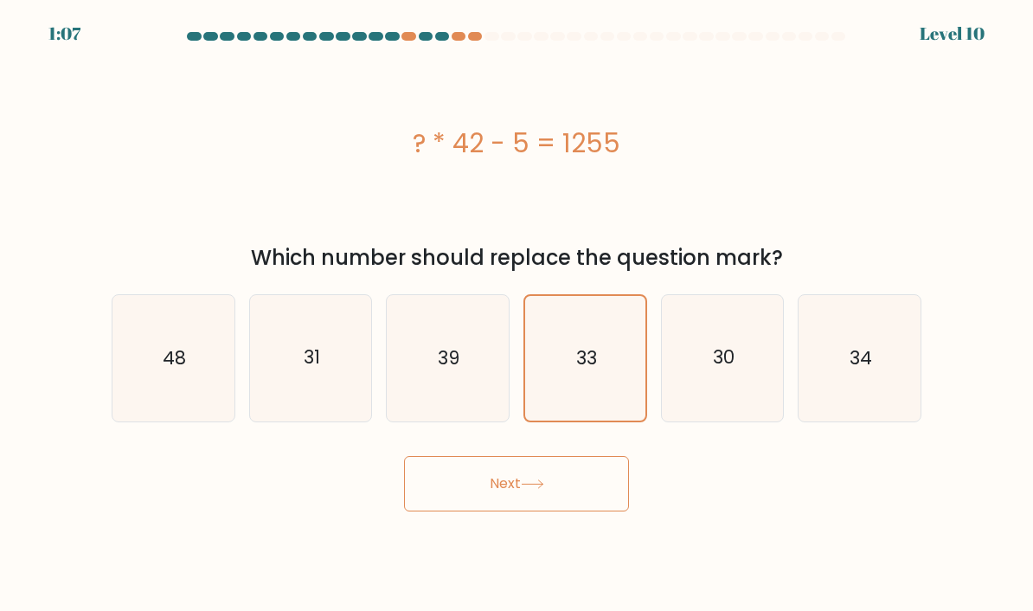
click at [516, 314] on input "c. 39" at bounding box center [516, 309] width 1 height 9
radio input "true"
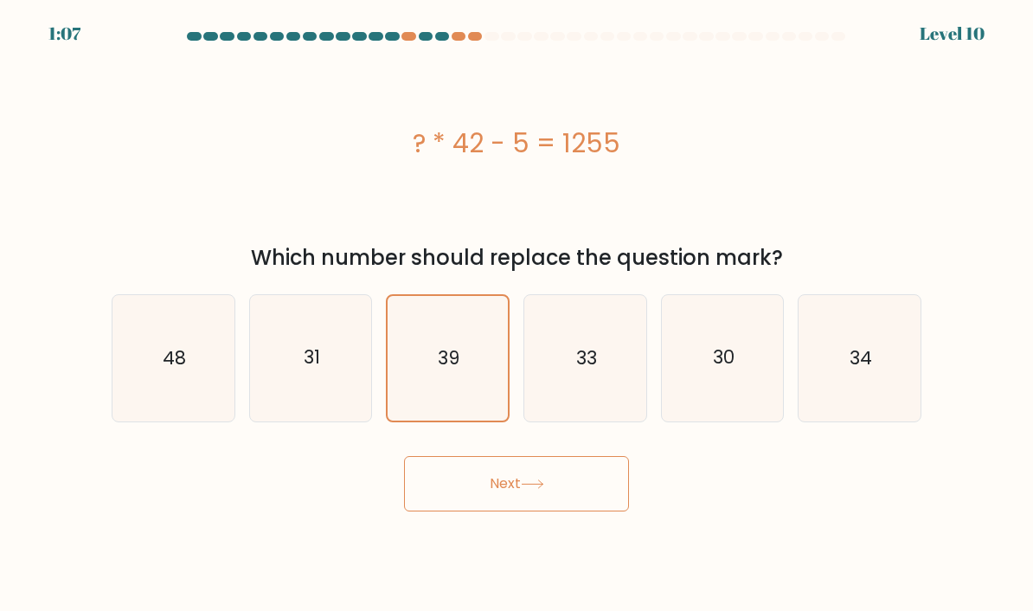
click at [499, 505] on button "Next" at bounding box center [516, 483] width 225 height 55
click at [726, 413] on icon "30" at bounding box center [723, 358] width 122 height 122
click at [517, 314] on input "e. 30" at bounding box center [516, 309] width 1 height 9
radio input "true"
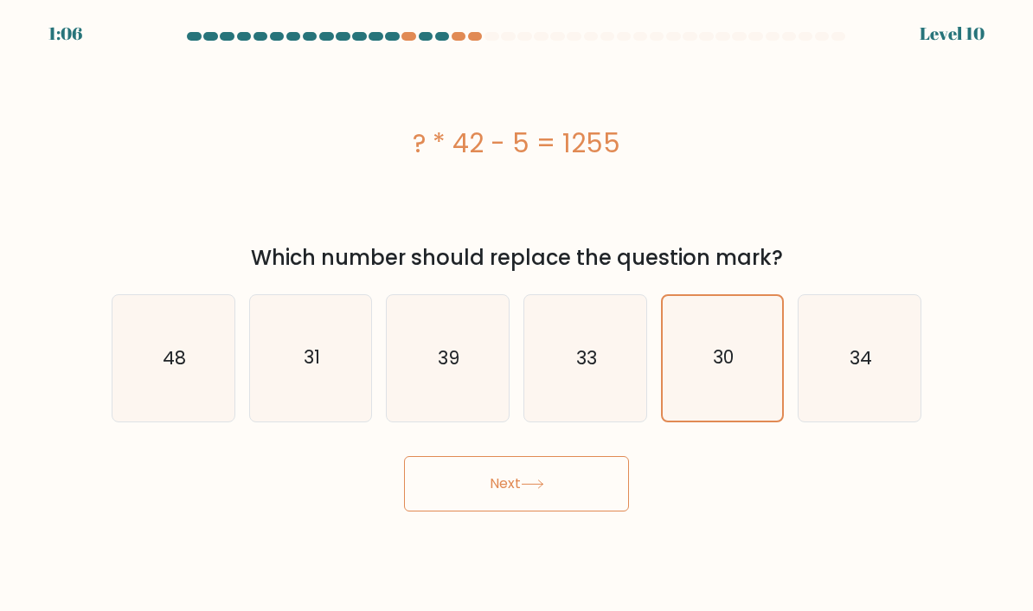
click at [552, 511] on button "Next" at bounding box center [516, 483] width 225 height 55
click at [859, 370] on text "34" at bounding box center [860, 357] width 22 height 25
click at [517, 314] on input "f. 34" at bounding box center [516, 309] width 1 height 9
radio input "true"
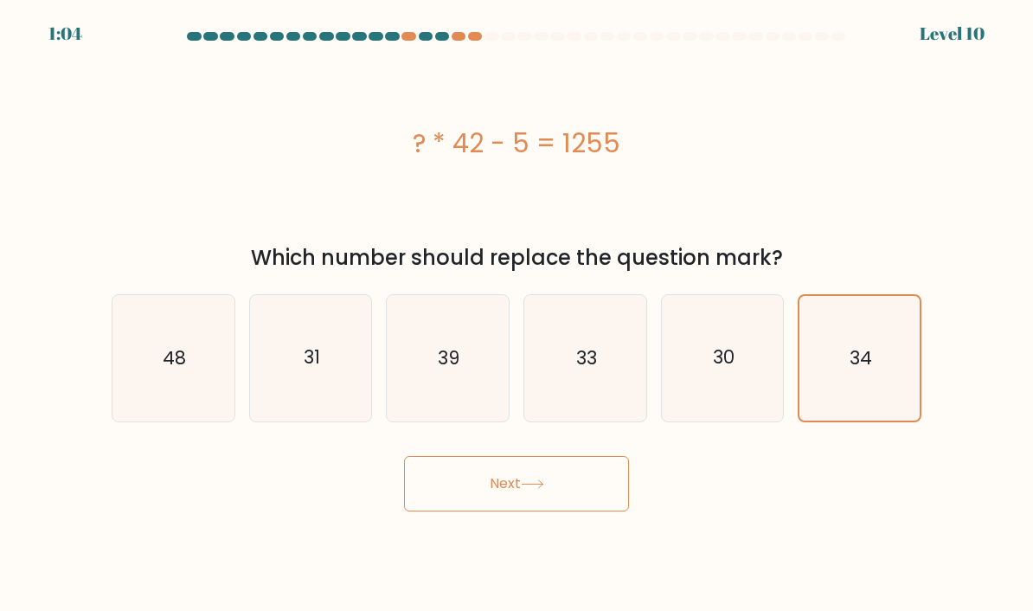
click at [557, 496] on button "Next" at bounding box center [516, 483] width 225 height 55
click at [310, 397] on icon "31" at bounding box center [311, 358] width 122 height 122
click at [516, 314] on input "b. 31" at bounding box center [516, 309] width 1 height 9
radio input "true"
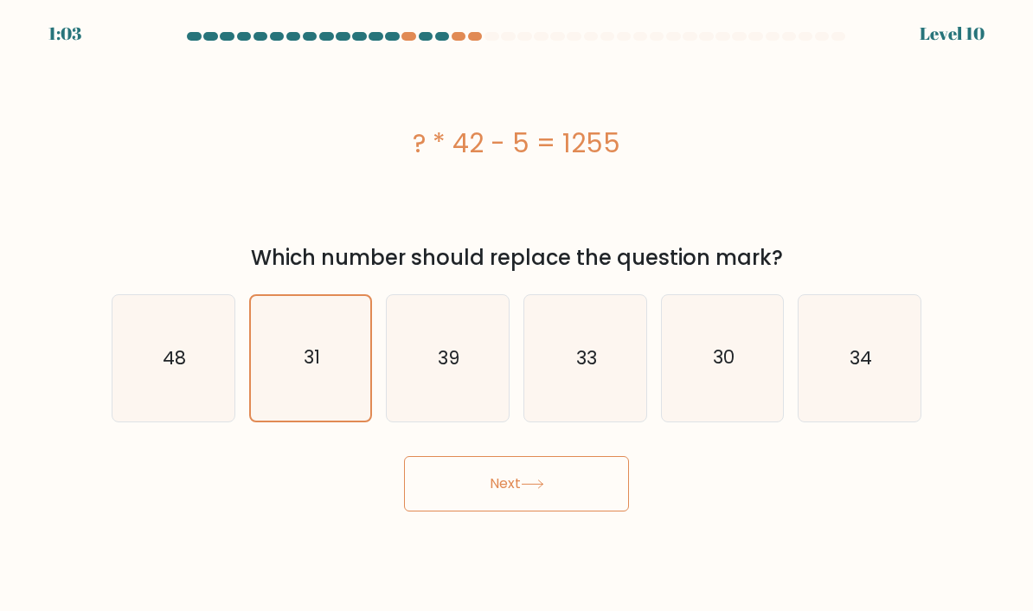
click at [477, 498] on button "Next" at bounding box center [516, 483] width 225 height 55
click at [213, 400] on icon "48" at bounding box center [173, 358] width 122 height 122
click at [516, 314] on input "a. 48" at bounding box center [516, 309] width 1 height 9
radio input "true"
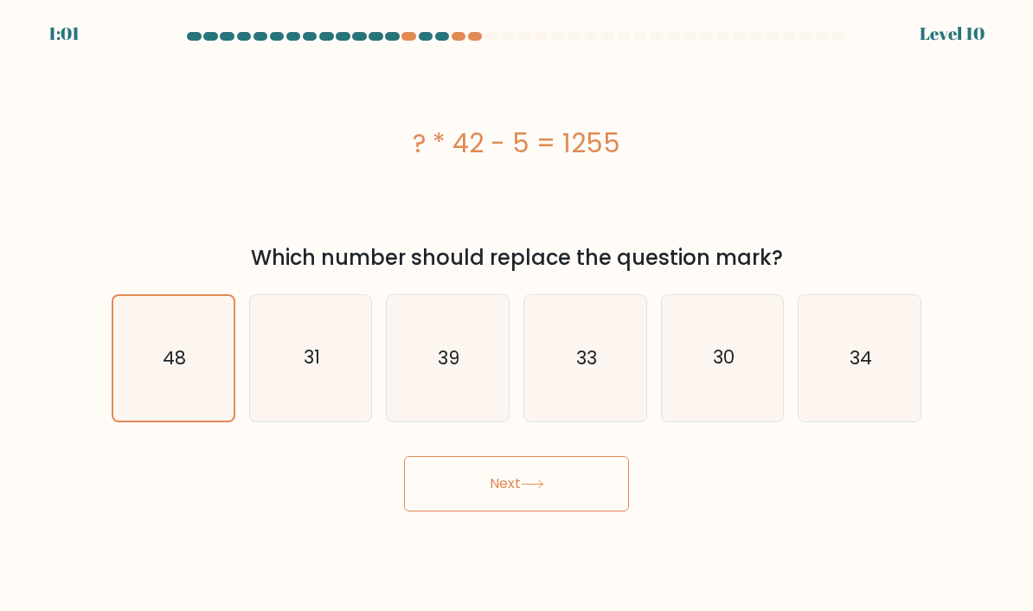
click at [518, 504] on button "Next" at bounding box center [516, 483] width 225 height 55
click at [523, 485] on button "Next" at bounding box center [516, 483] width 225 height 55
click at [520, 484] on button "Next" at bounding box center [516, 483] width 225 height 55
click at [520, 483] on button "Next" at bounding box center [516, 483] width 225 height 55
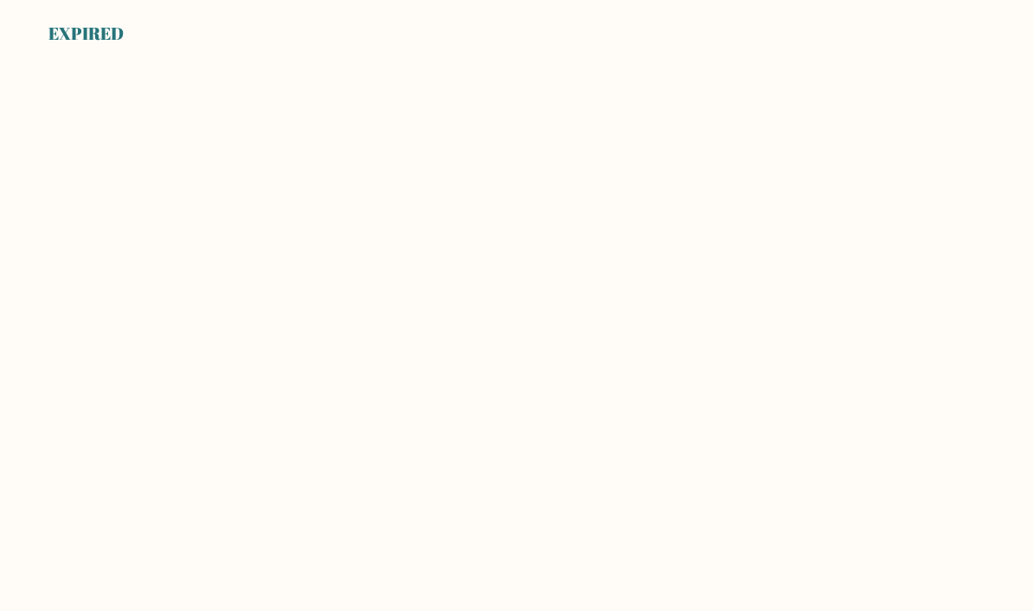
click at [71, 43] on div "EXPIRED" at bounding box center [85, 34] width 75 height 26
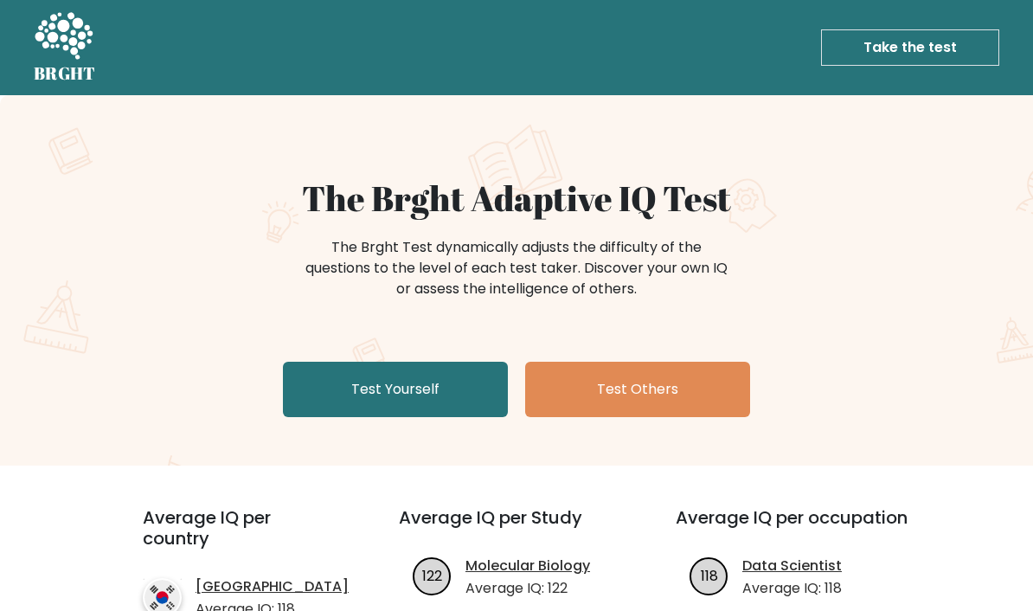
click at [361, 385] on link "Test Yourself" at bounding box center [395, 388] width 225 height 55
click at [379, 385] on link "Test Yourself" at bounding box center [395, 388] width 225 height 55
click at [335, 380] on link "Test Yourself" at bounding box center [395, 388] width 225 height 55
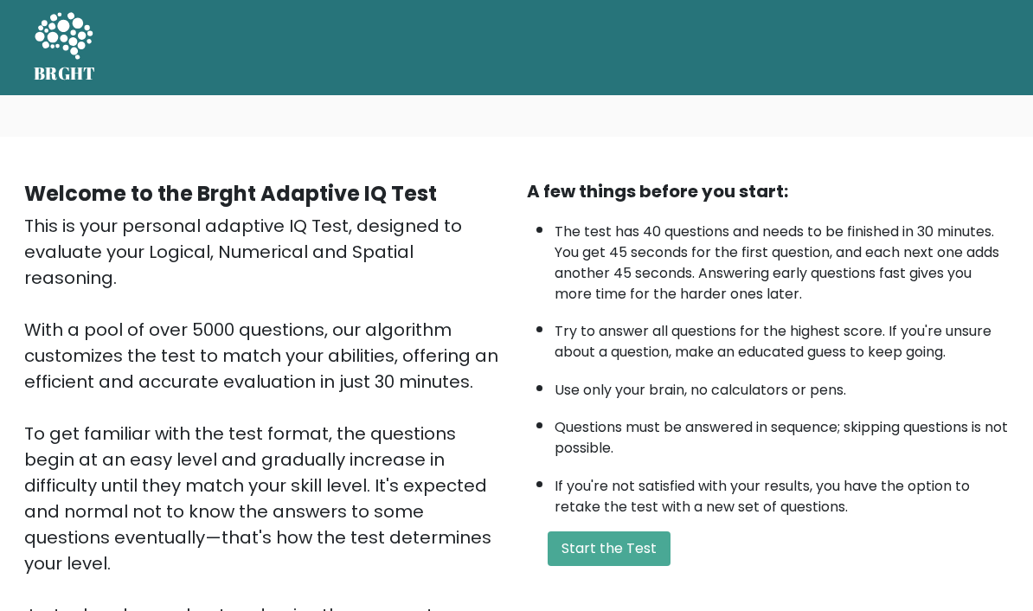
click at [643, 566] on button "Start the Test" at bounding box center [608, 548] width 123 height 35
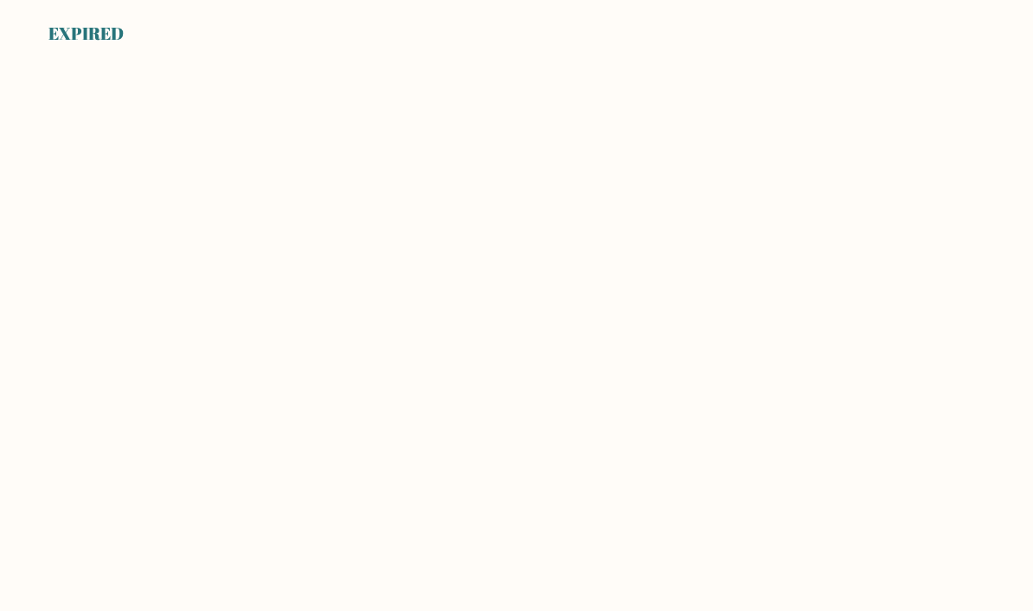
click at [775, 381] on body "EXPIRED" at bounding box center [516, 305] width 1033 height 611
